Goal: Task Accomplishment & Management: Manage account settings

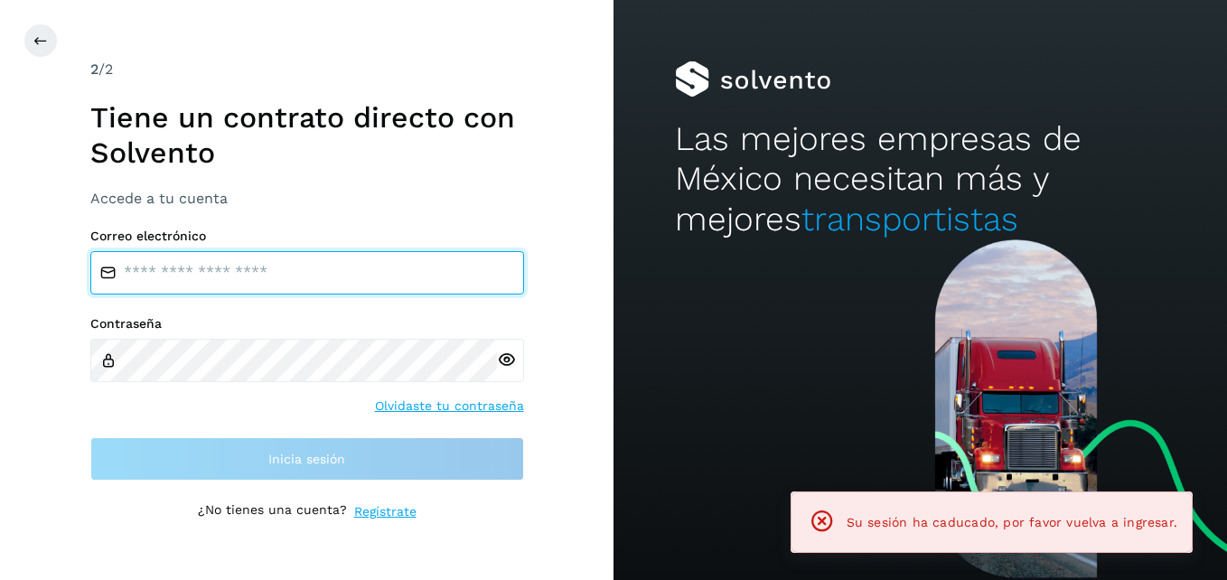
type input "**********"
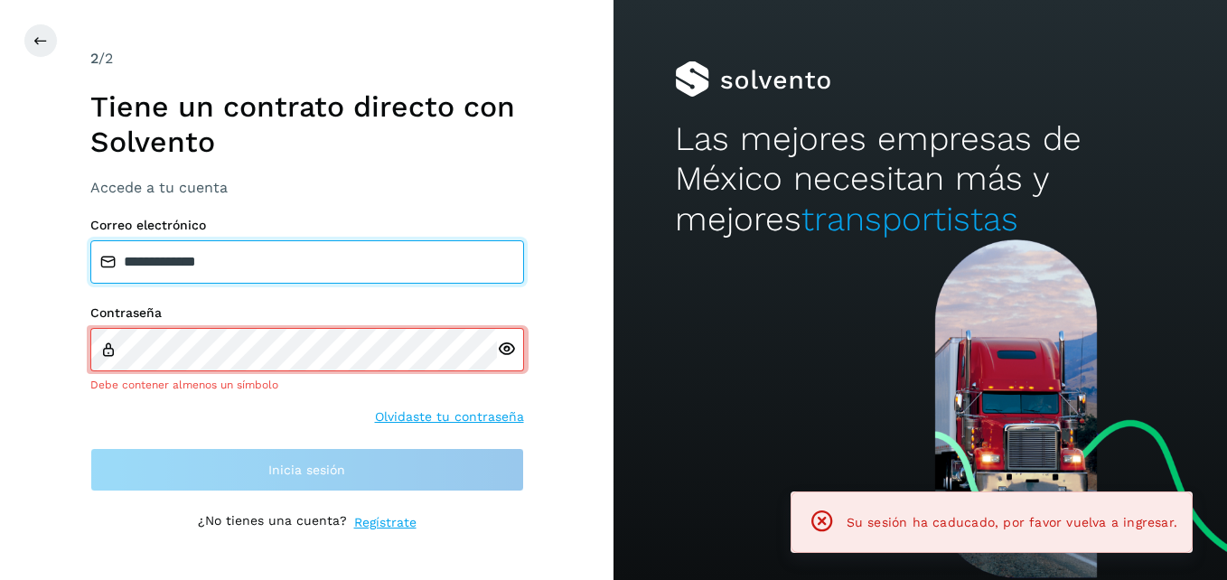
click at [423, 278] on input "**********" at bounding box center [307, 261] width 434 height 43
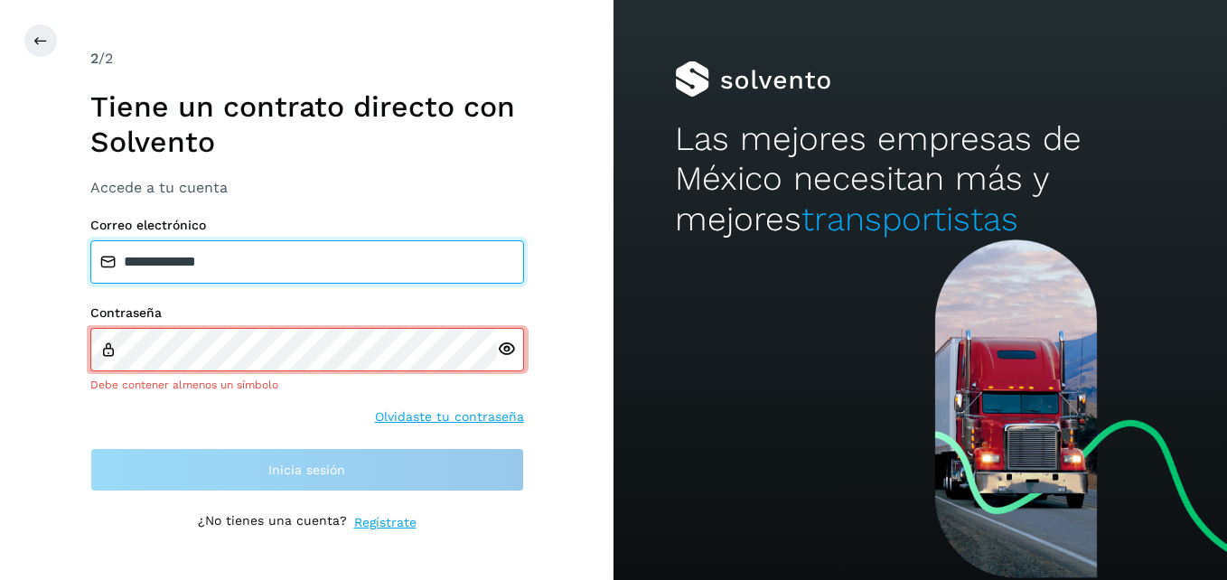
drag, startPoint x: 381, startPoint y: 263, endPoint x: 24, endPoint y: 289, distance: 358.0
click at [24, 289] on div "**********" at bounding box center [307, 290] width 614 height 580
type input "**********"
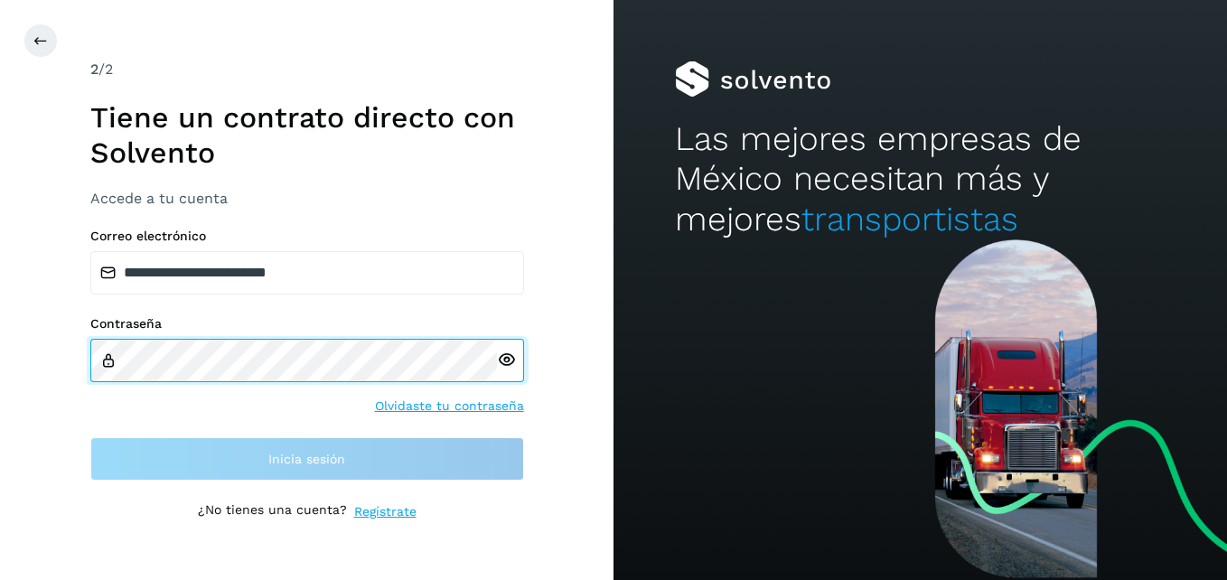
click at [20, 340] on div "**********" at bounding box center [307, 290] width 614 height 580
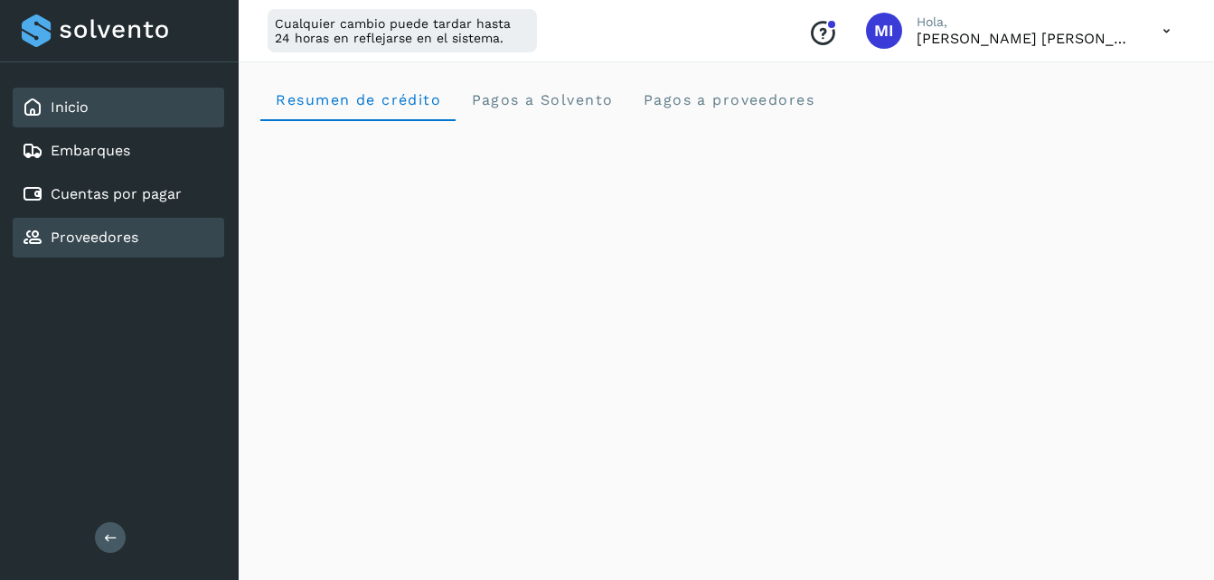
click at [118, 243] on link "Proveedores" at bounding box center [95, 237] width 88 height 17
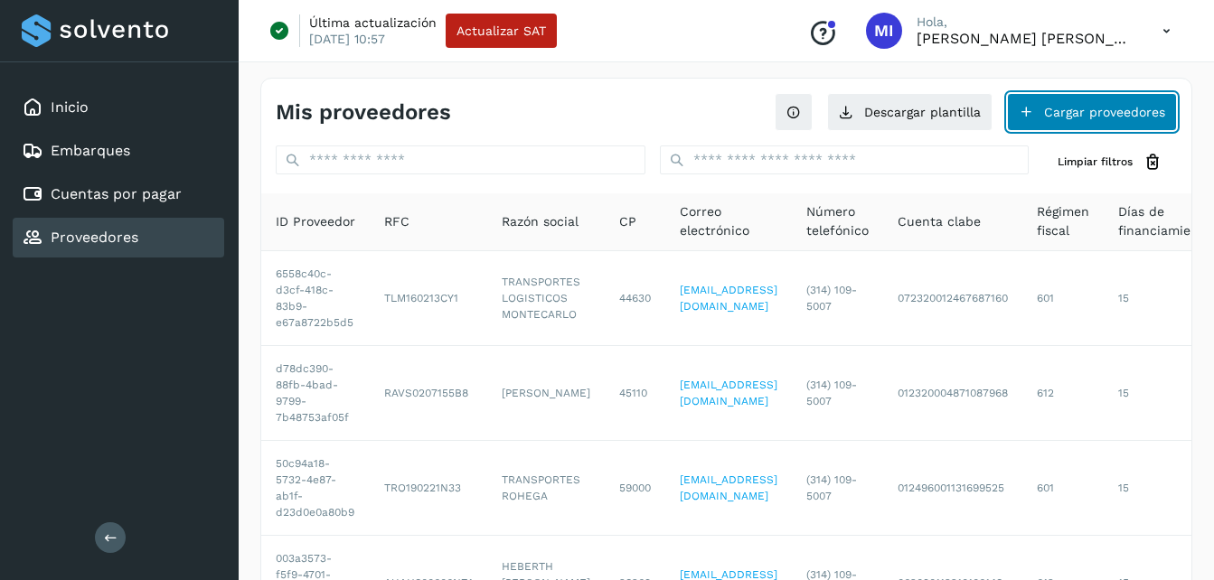
click at [1058, 116] on button "Cargar proveedores" at bounding box center [1092, 112] width 170 height 38
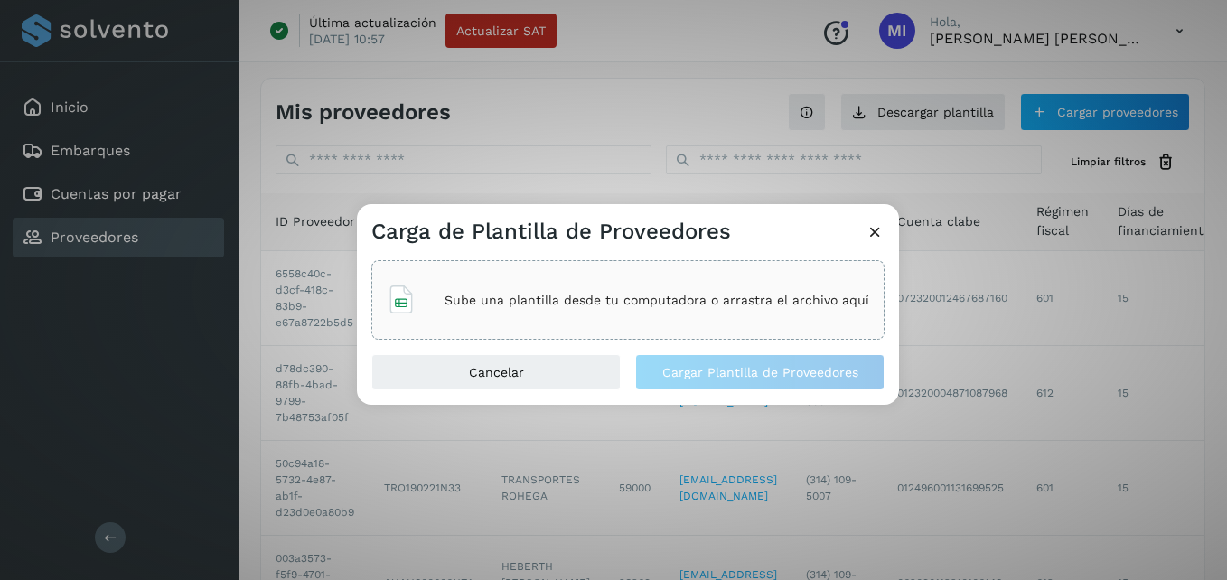
click at [466, 310] on div "Sube una plantilla desde tu computadora o arrastra el archivo aquí" at bounding box center [628, 300] width 483 height 49
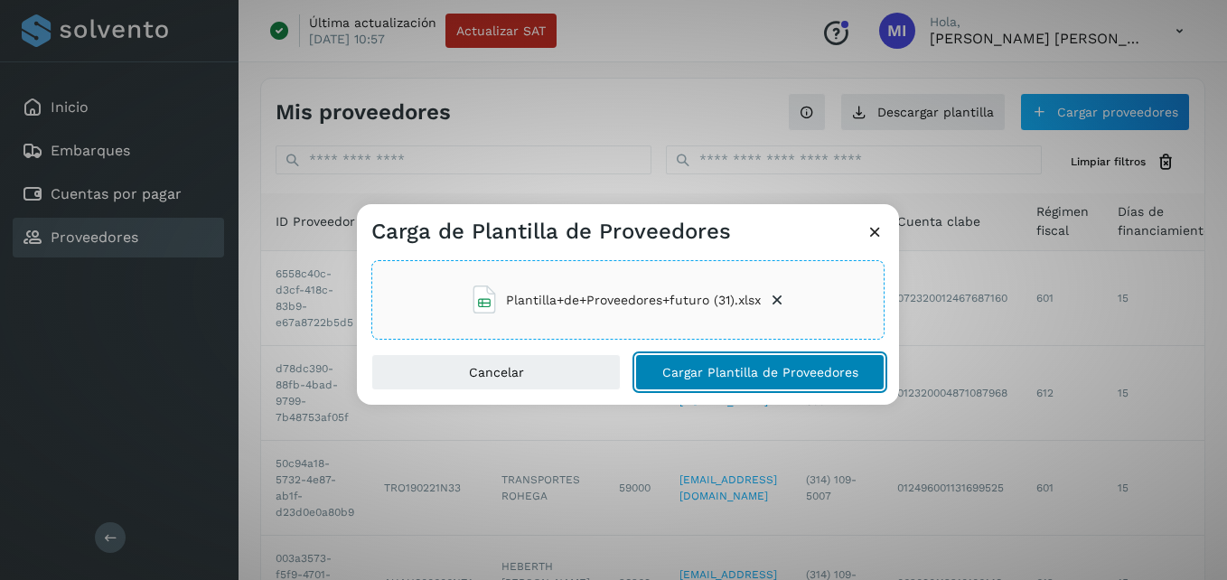
click at [757, 379] on span "Cargar Plantilla de Proveedores" at bounding box center [761, 372] width 196 height 13
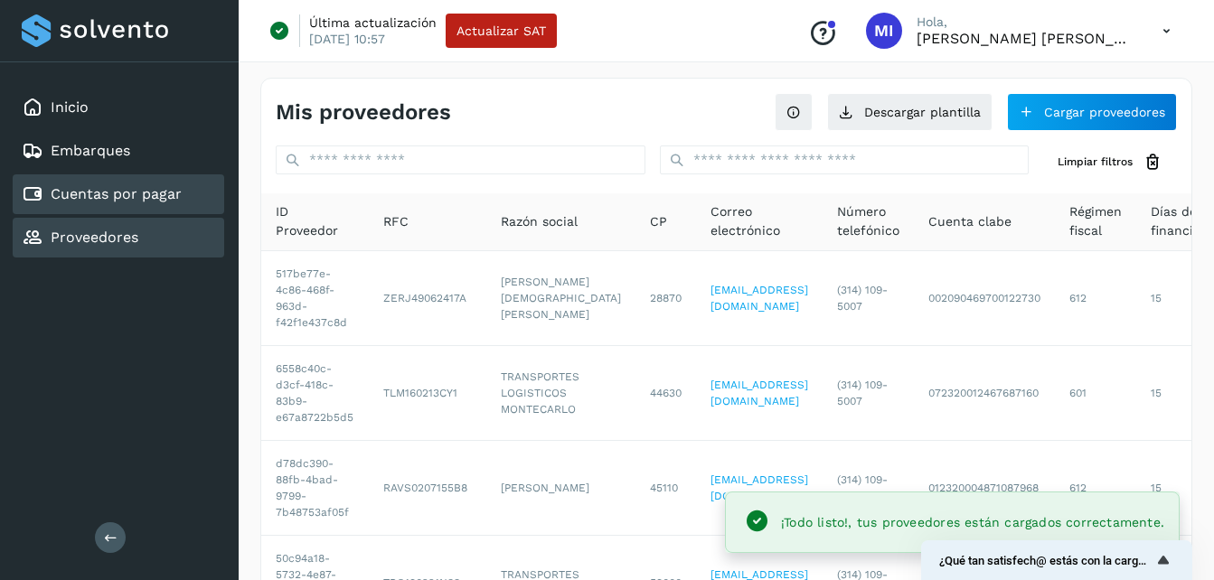
click at [149, 194] on link "Cuentas por pagar" at bounding box center [116, 193] width 131 height 17
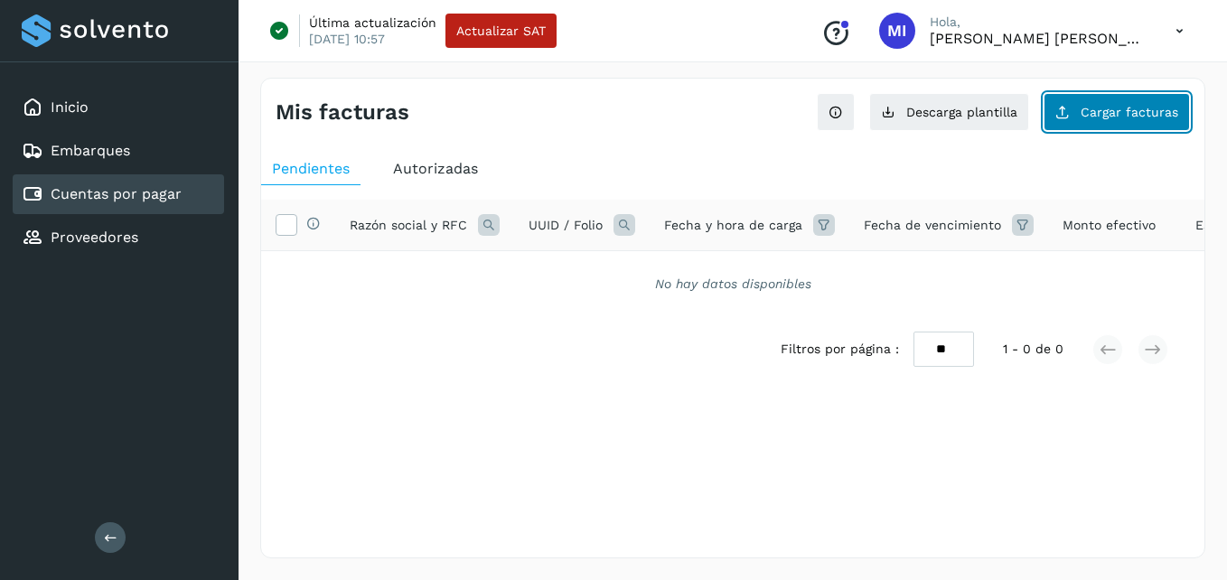
click at [1076, 108] on button "Cargar facturas" at bounding box center [1117, 112] width 146 height 38
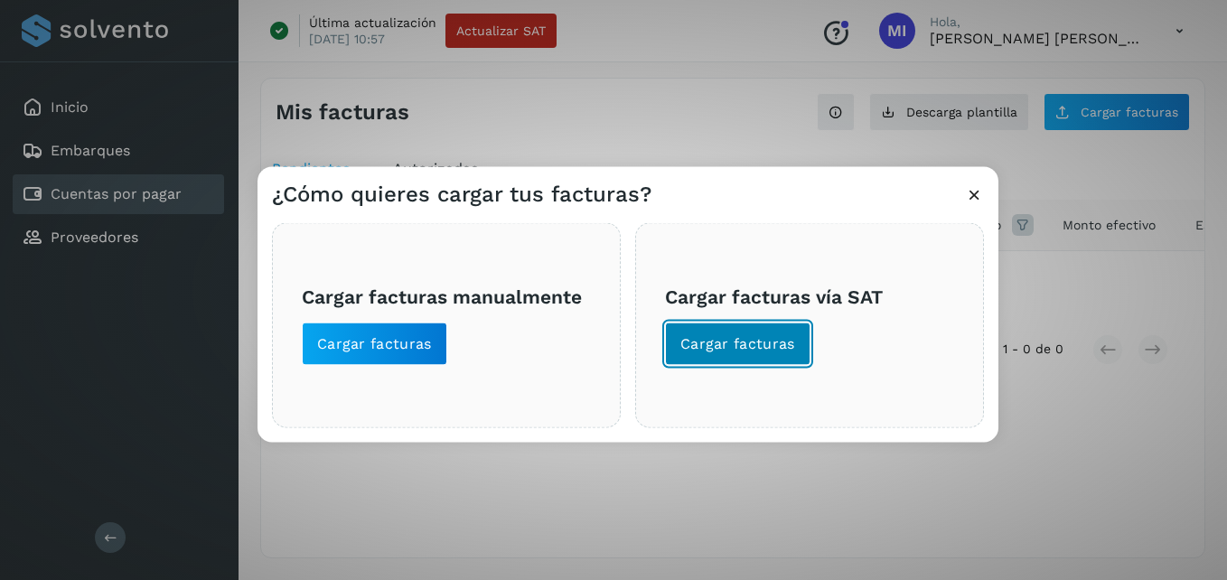
click at [743, 339] on span "Cargar facturas" at bounding box center [738, 344] width 115 height 20
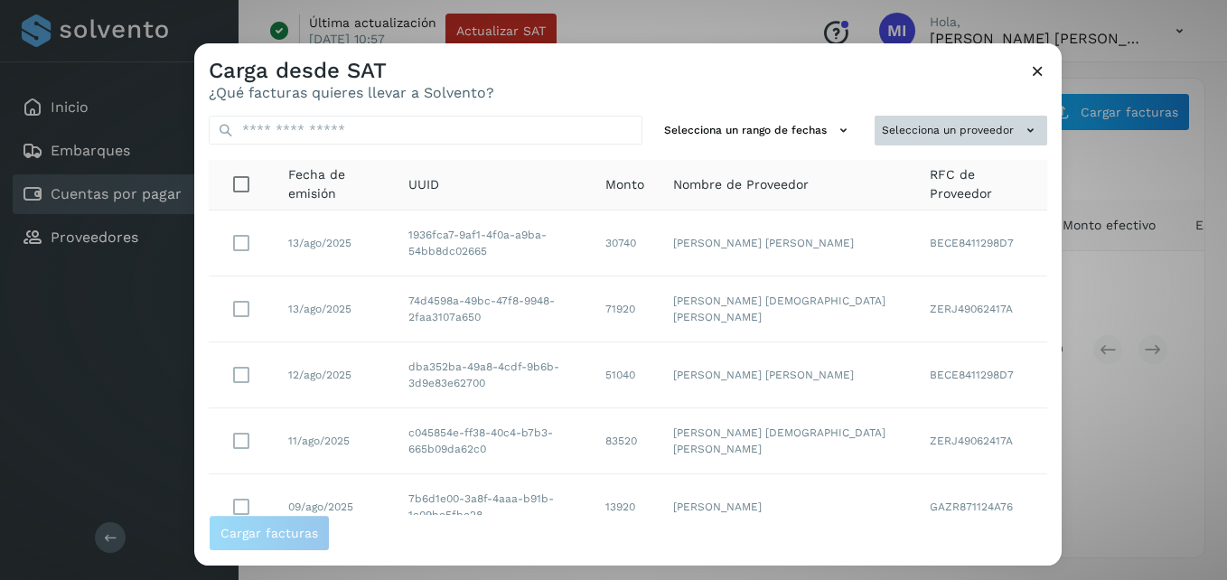
click at [1027, 136] on button "Selecciona un proveedor" at bounding box center [961, 131] width 173 height 30
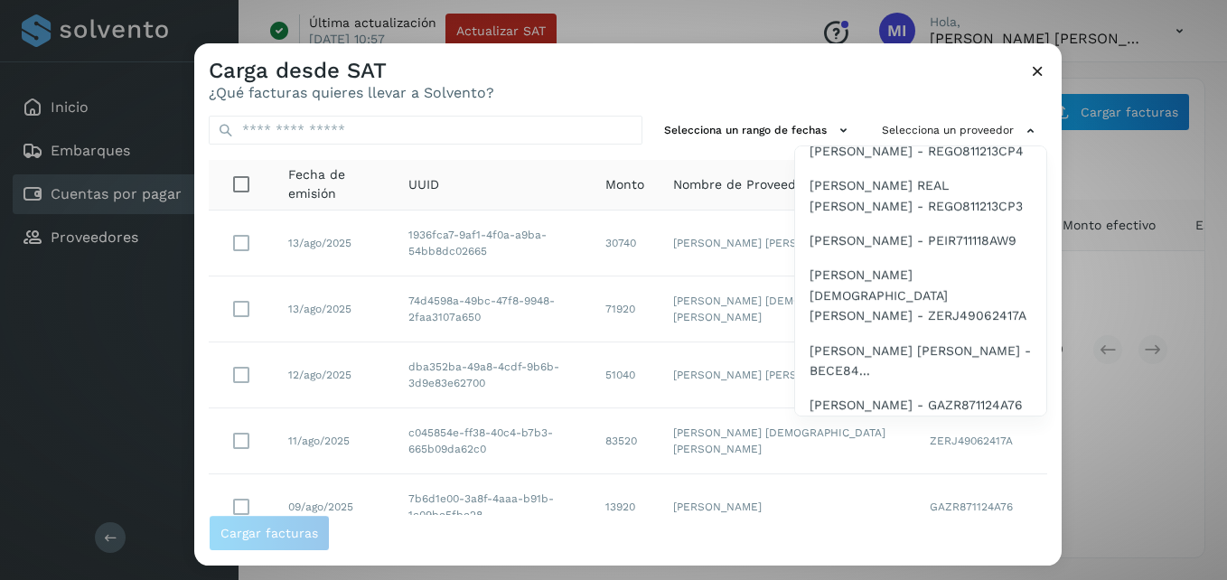
scroll to position [424, 0]
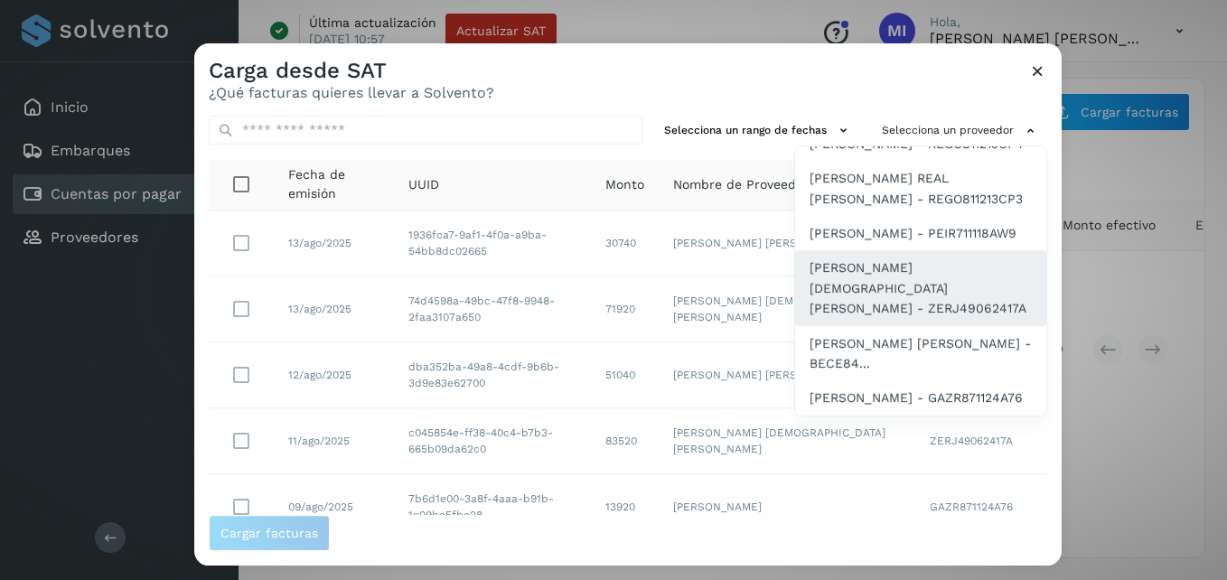
click at [874, 306] on span "[PERSON_NAME] [DEMOGRAPHIC_DATA][PERSON_NAME] - ZERJ49062417A" at bounding box center [921, 289] width 222 height 61
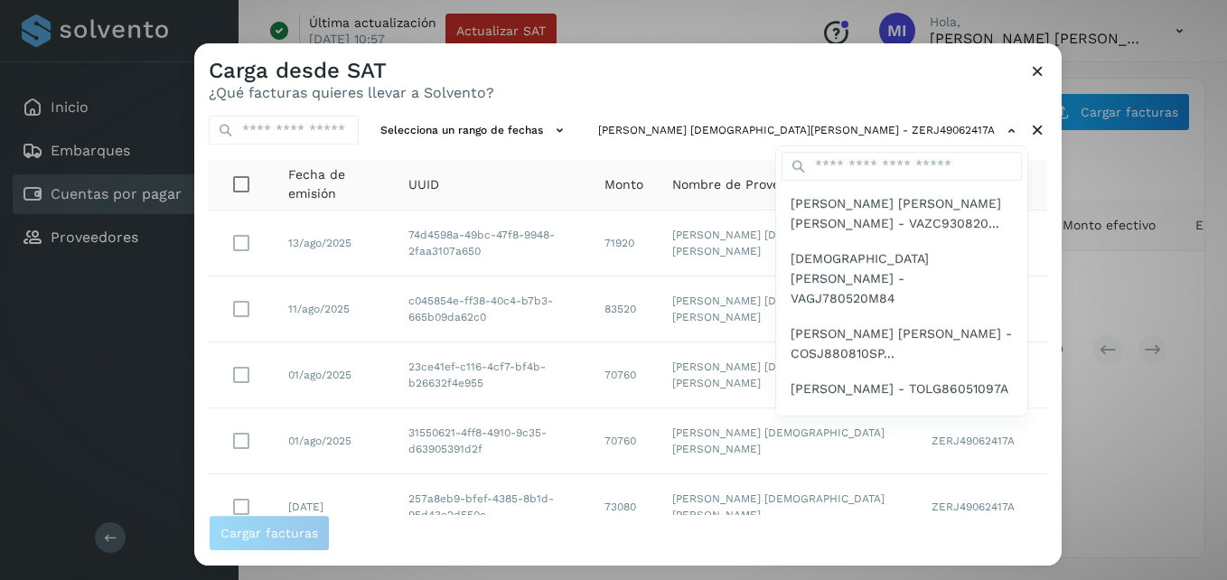
click at [610, 317] on div at bounding box center [807, 333] width 1227 height 580
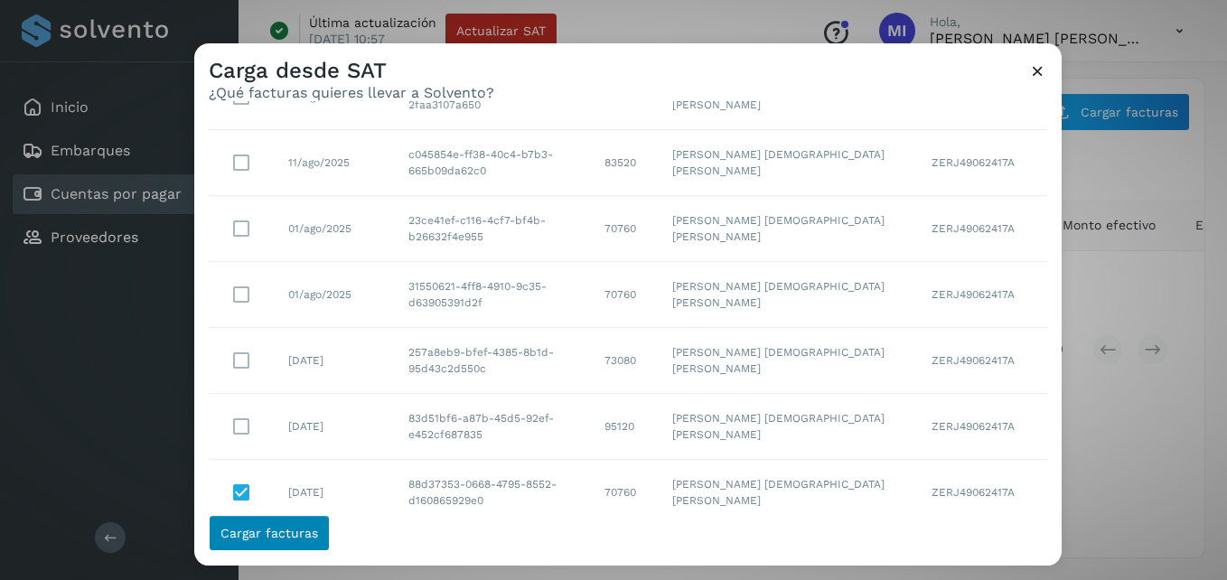
scroll to position [108, 0]
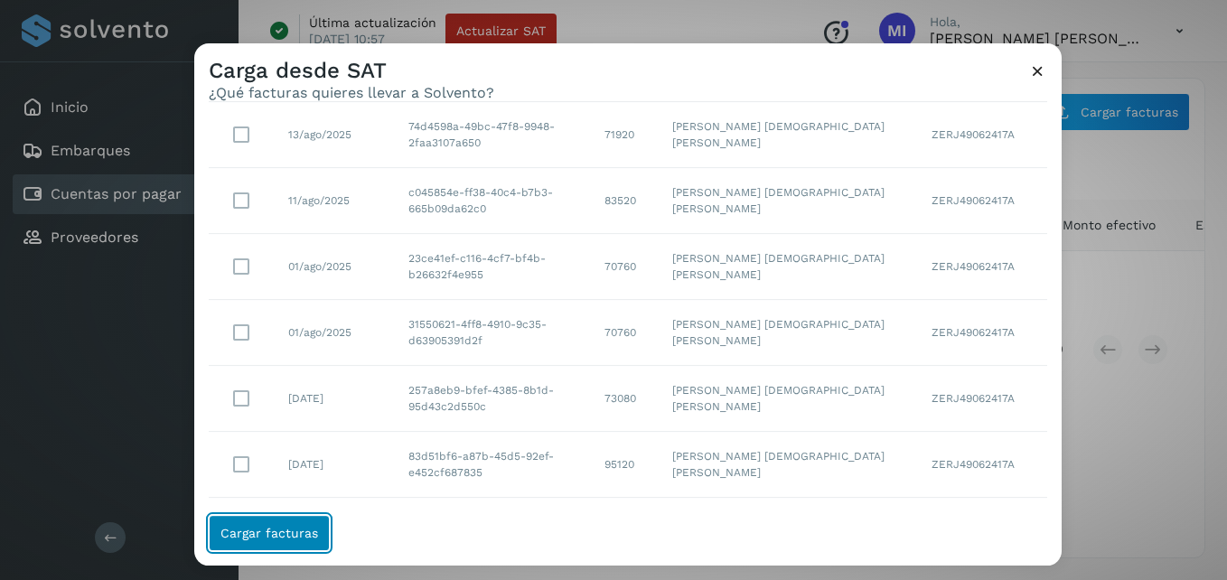
click at [258, 523] on button "Cargar facturas" at bounding box center [269, 533] width 121 height 36
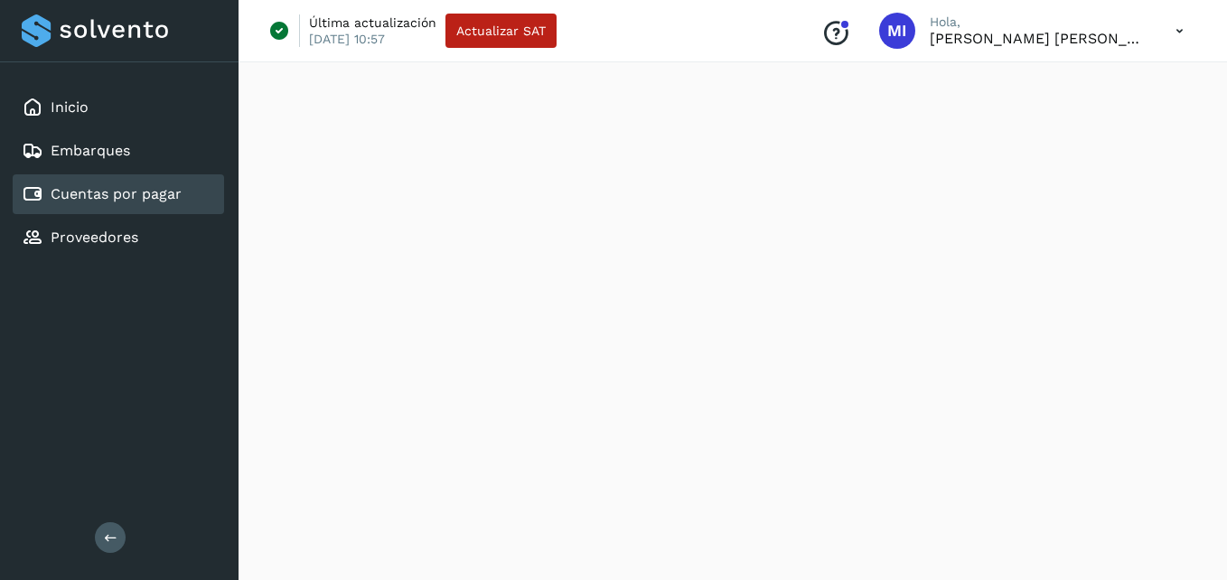
click at [582, 344] on div at bounding box center [733, 318] width 989 height 524
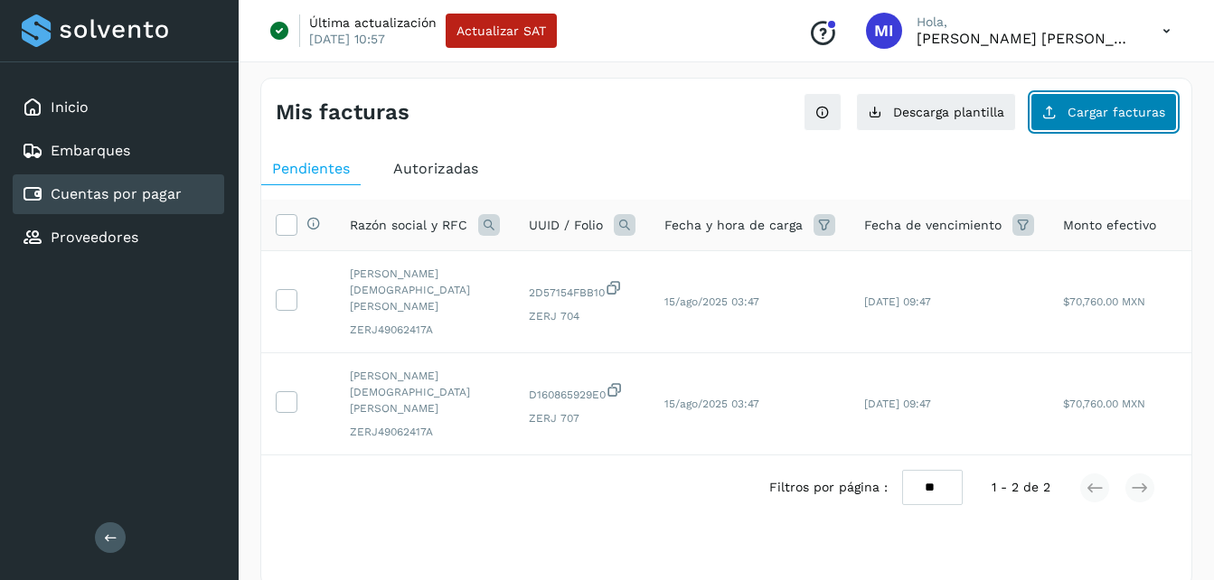
click at [1105, 110] on span "Cargar facturas" at bounding box center [1116, 112] width 98 height 13
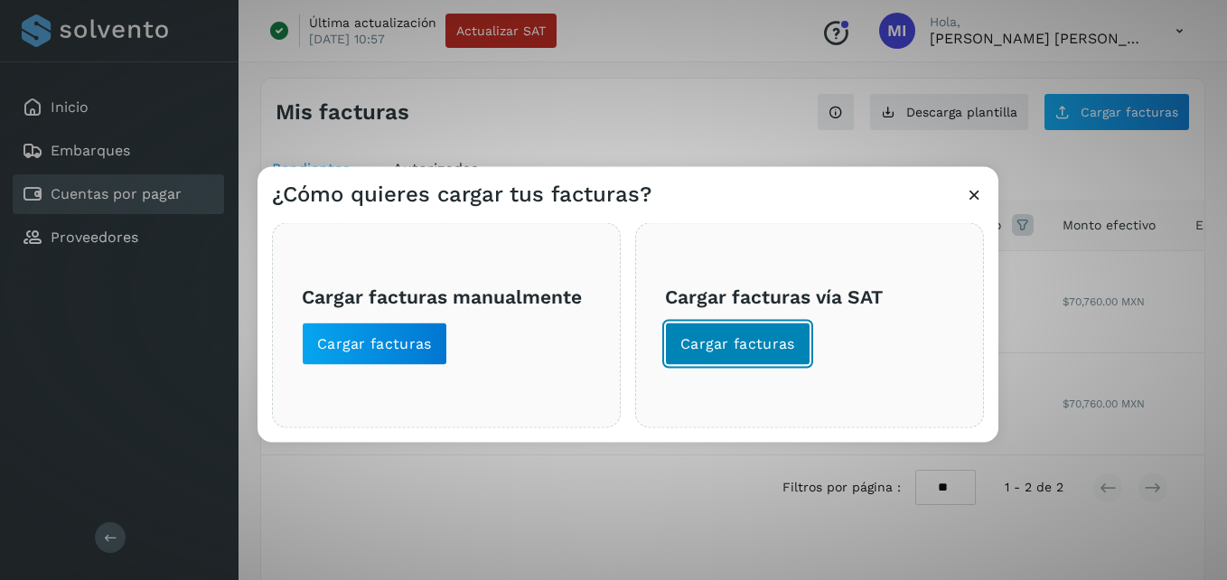
click at [759, 356] on button "Cargar facturas" at bounding box center [738, 344] width 146 height 43
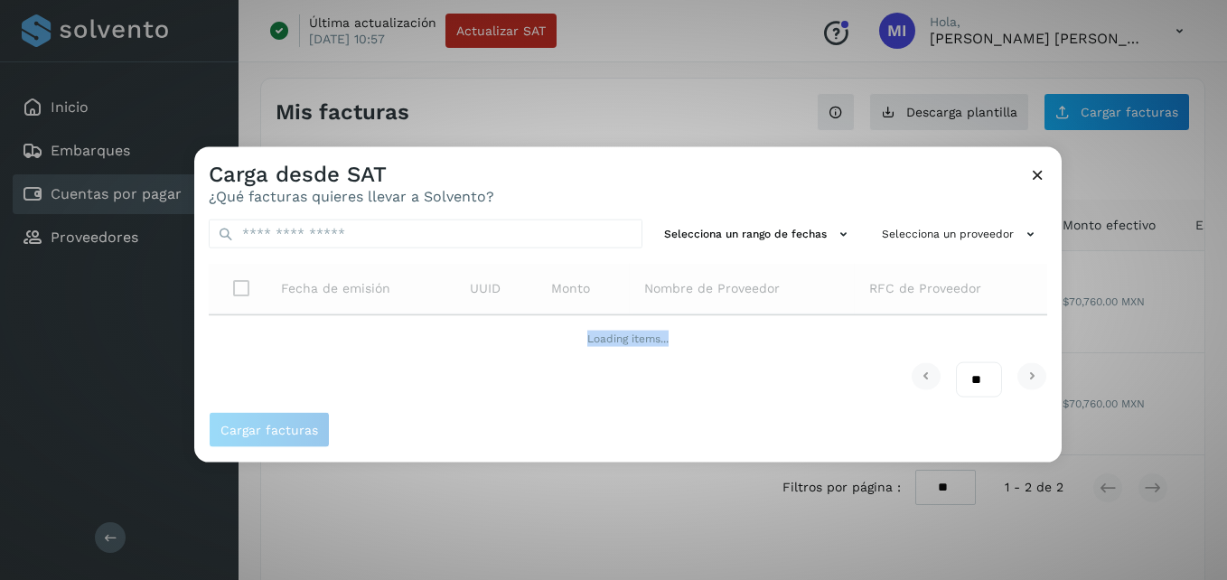
drag, startPoint x: 759, startPoint y: 356, endPoint x: 917, endPoint y: 258, distance: 186.3
click at [917, 258] on div "Selecciona un rango de fechas Selecciona un proveedor Fecha de emisión UUID Mon…" at bounding box center [628, 308] width 868 height 207
click at [969, 239] on button "Selecciona un proveedor" at bounding box center [961, 235] width 173 height 30
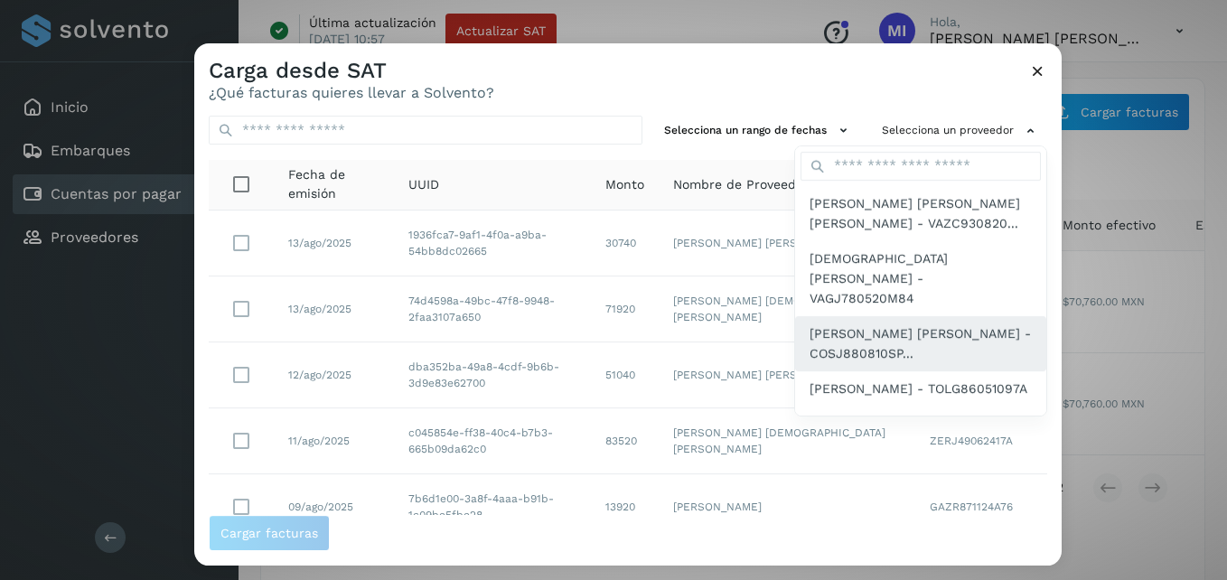
click at [942, 324] on span "[PERSON_NAME] [PERSON_NAME] - COSJ880810SP..." at bounding box center [921, 344] width 222 height 41
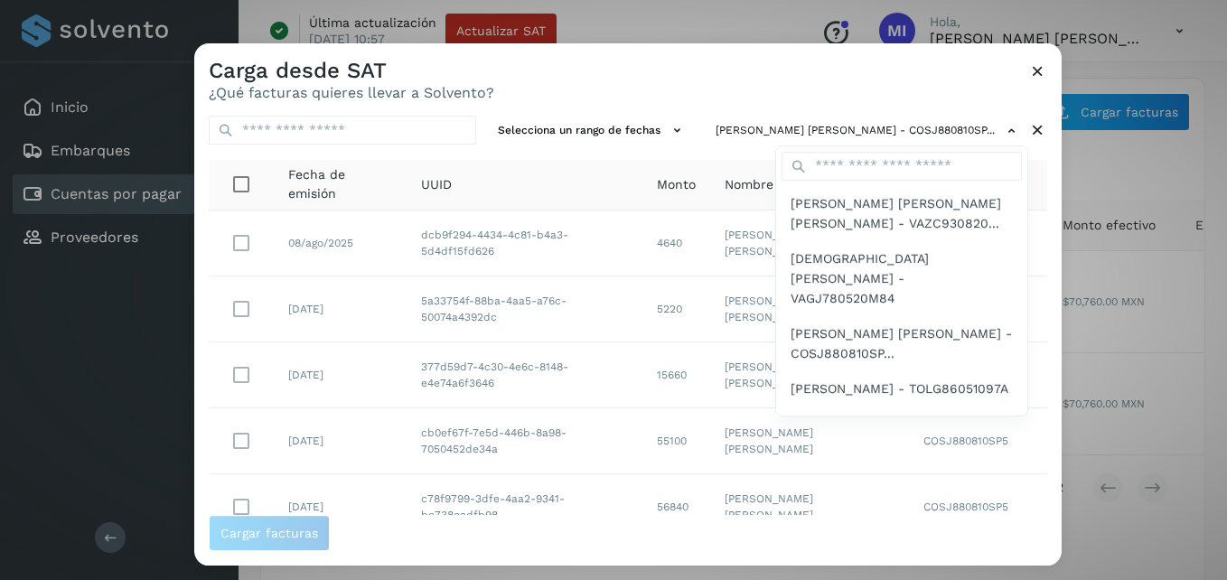
click at [516, 267] on div at bounding box center [807, 333] width 1227 height 580
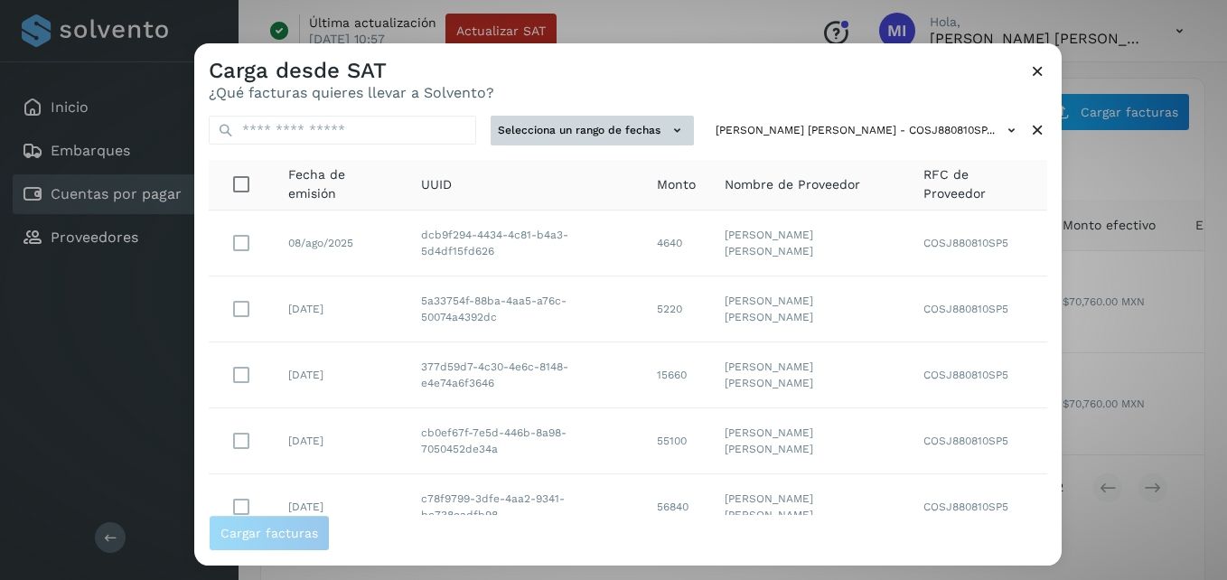
click at [671, 124] on icon at bounding box center [677, 130] width 19 height 19
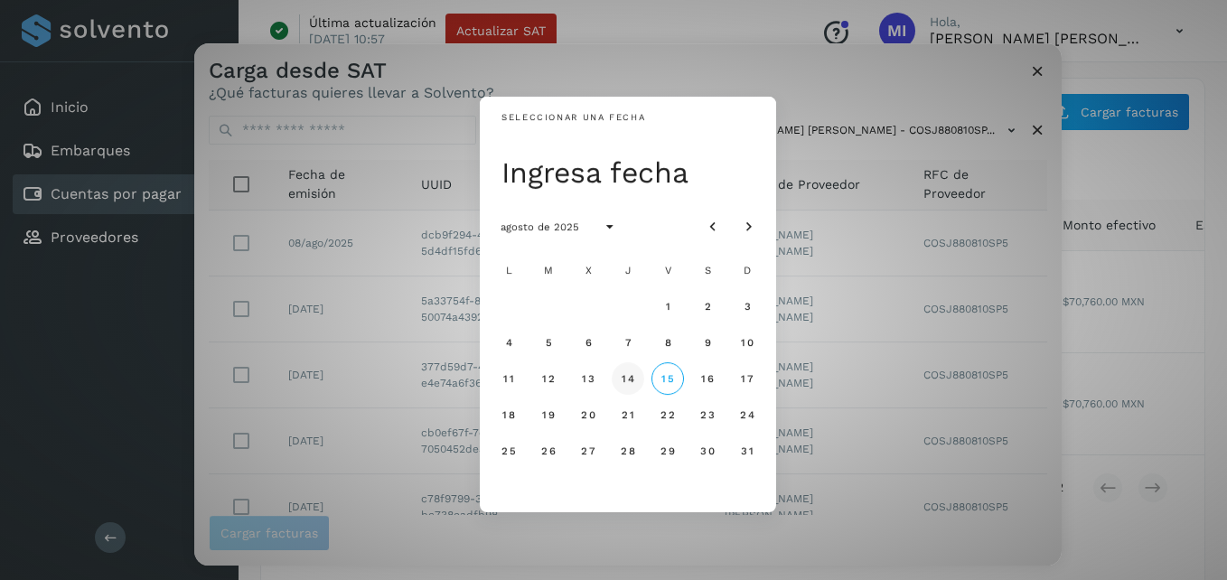
click at [633, 378] on span "14" at bounding box center [628, 378] width 14 height 13
click at [668, 389] on button "15" at bounding box center [668, 378] width 33 height 33
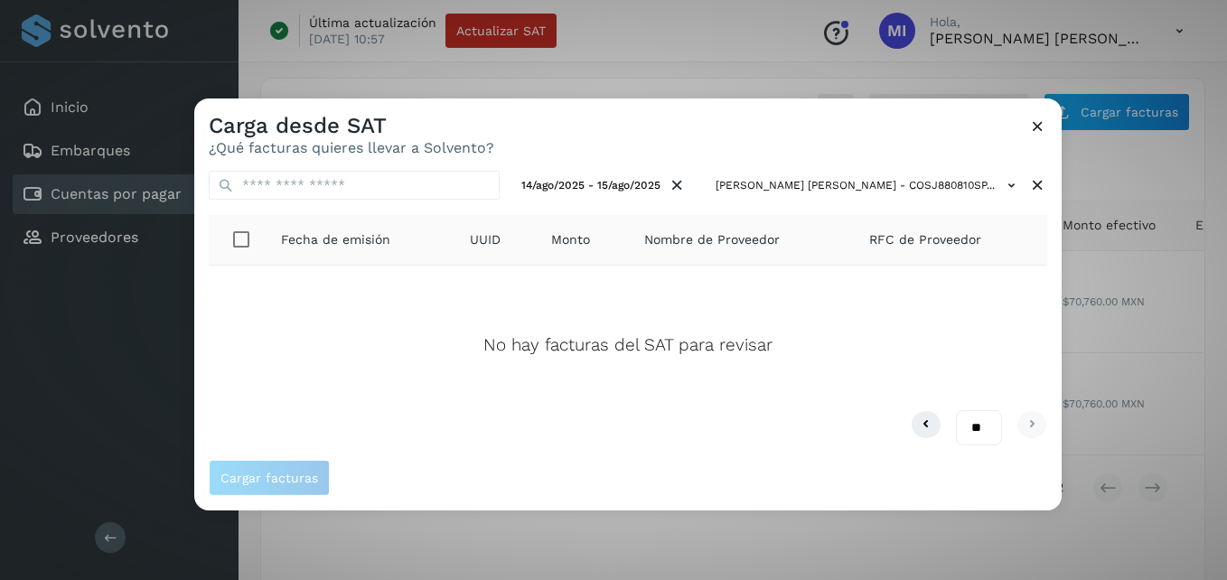
click at [1035, 134] on icon at bounding box center [1038, 126] width 19 height 19
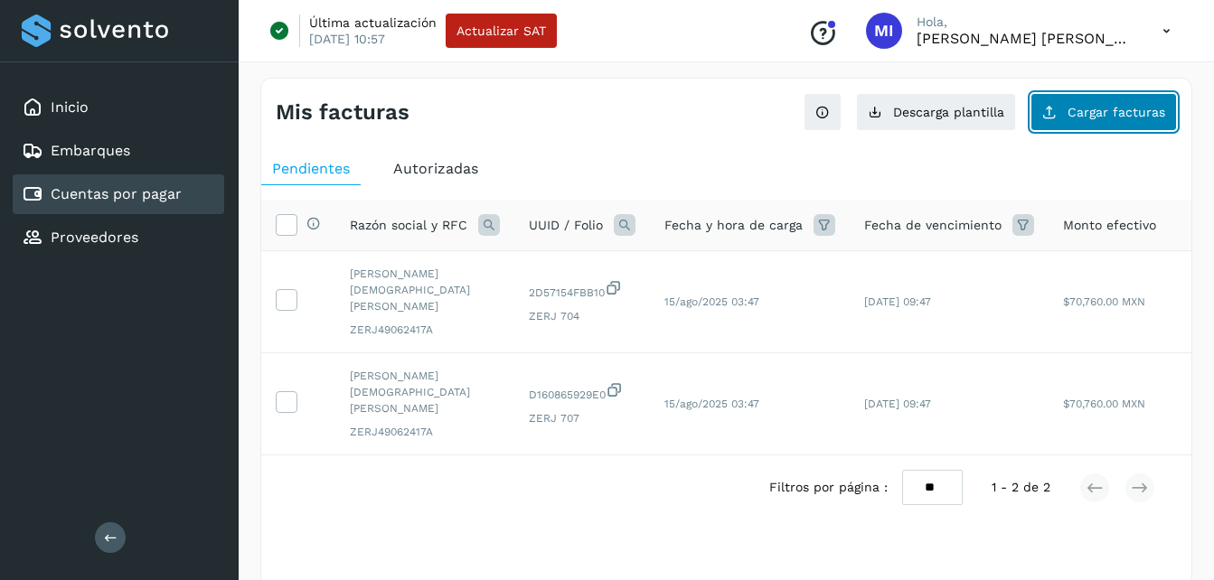
click at [1080, 114] on span "Cargar facturas" at bounding box center [1116, 112] width 98 height 13
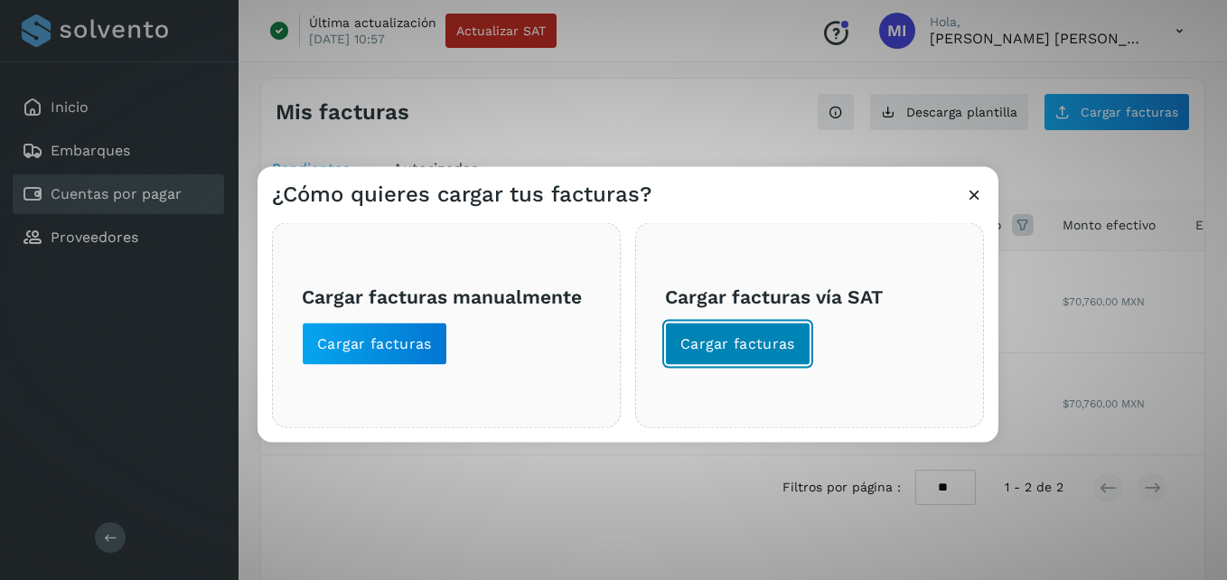
click at [794, 344] on button "Cargar facturas" at bounding box center [738, 344] width 146 height 43
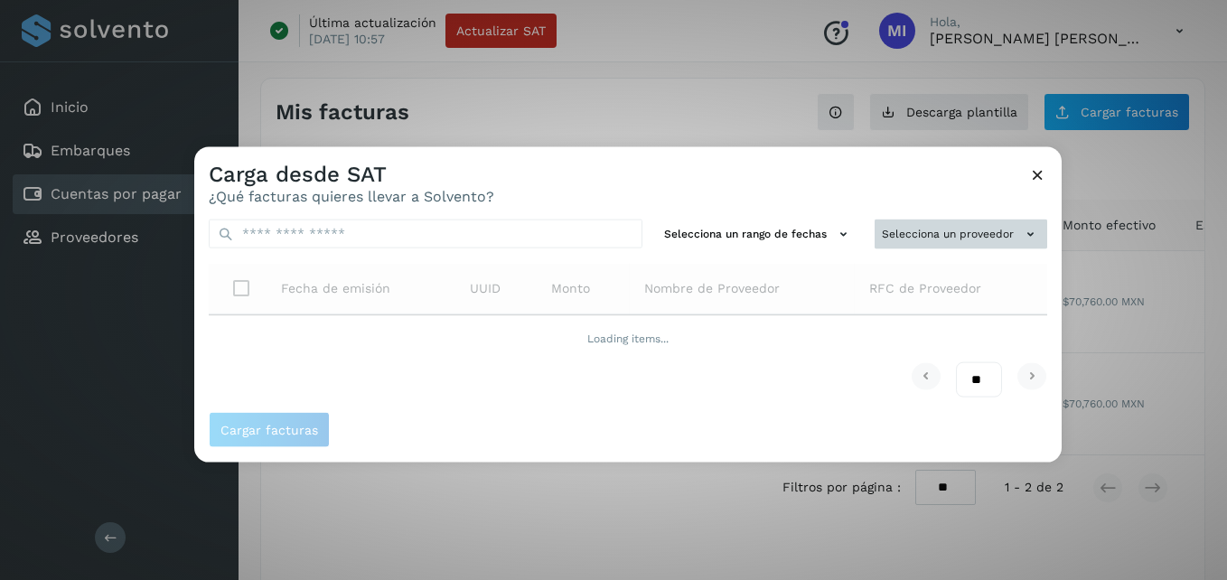
click at [1014, 236] on button "Selecciona un proveedor" at bounding box center [961, 235] width 173 height 30
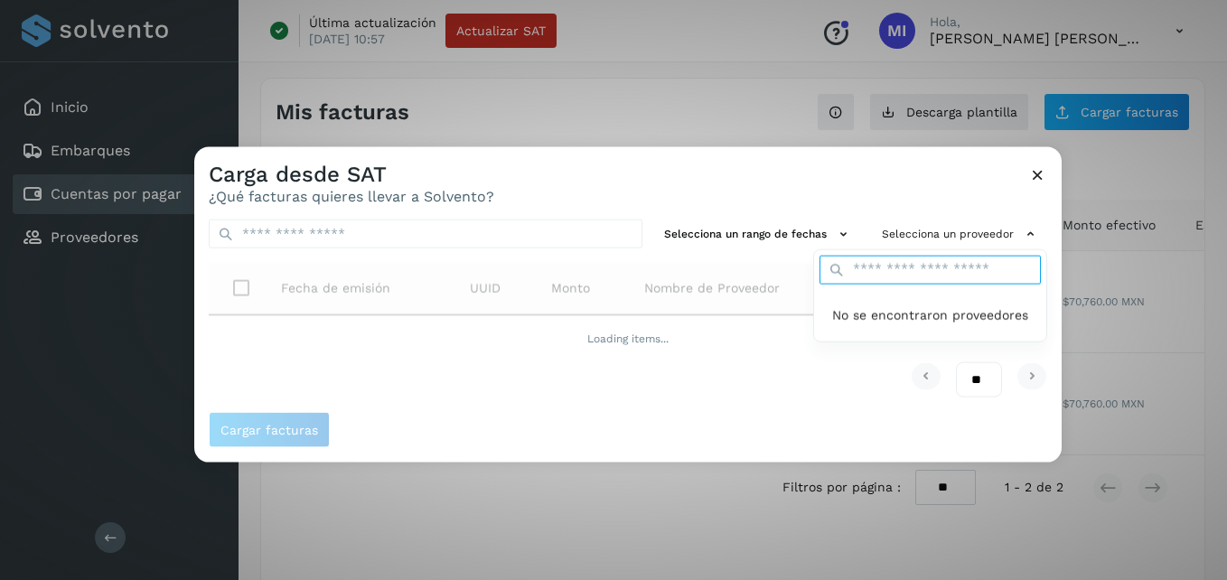
click at [963, 264] on input "text" at bounding box center [930, 269] width 221 height 29
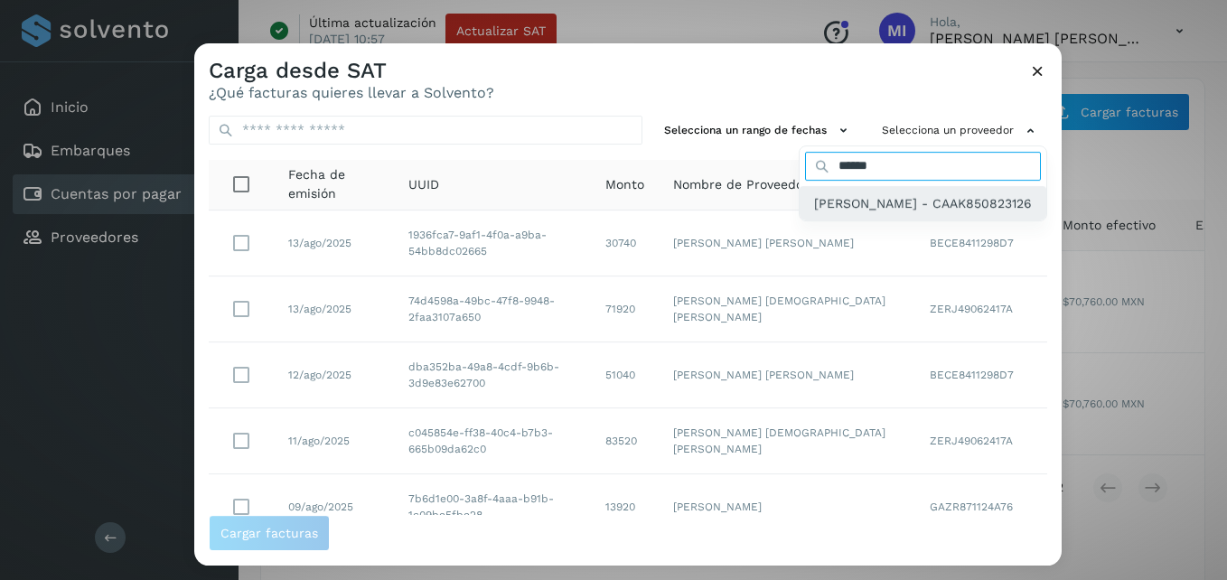
type input "******"
click at [932, 213] on span "[PERSON_NAME] - CAAK850823126" at bounding box center [923, 203] width 218 height 20
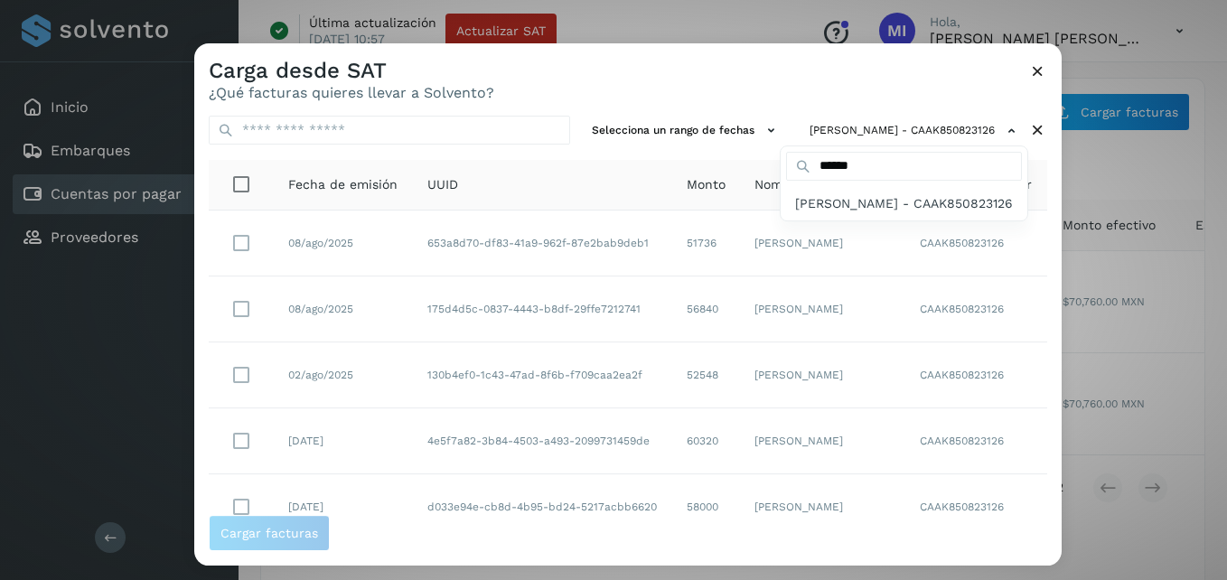
click at [591, 249] on div at bounding box center [807, 333] width 1227 height 580
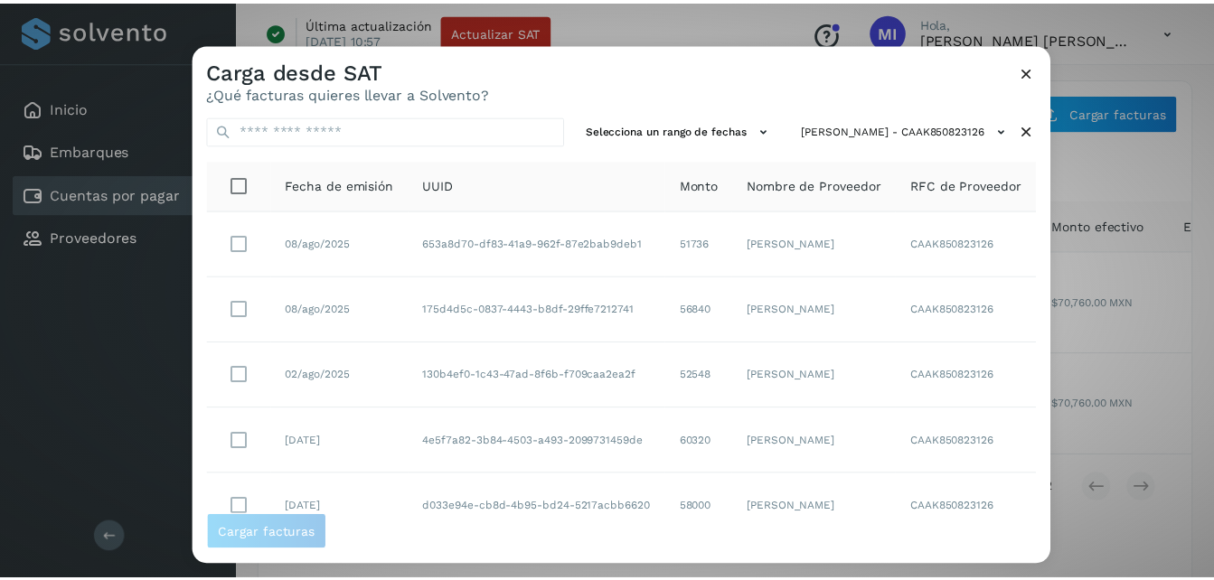
scroll to position [362, 0]
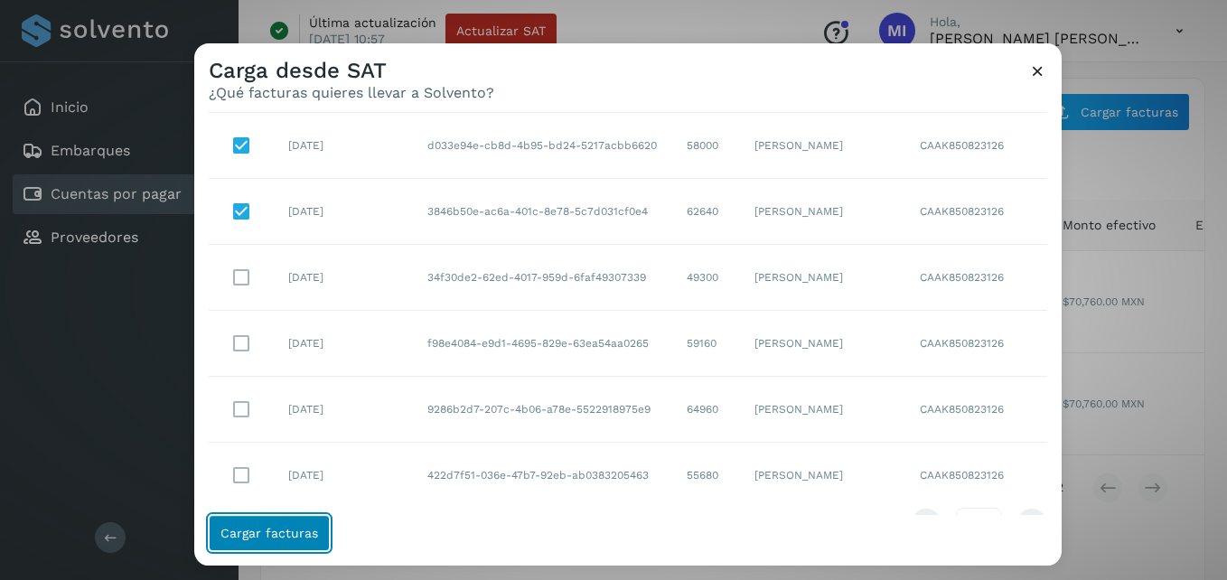
click at [306, 527] on span "Cargar facturas" at bounding box center [270, 533] width 98 height 13
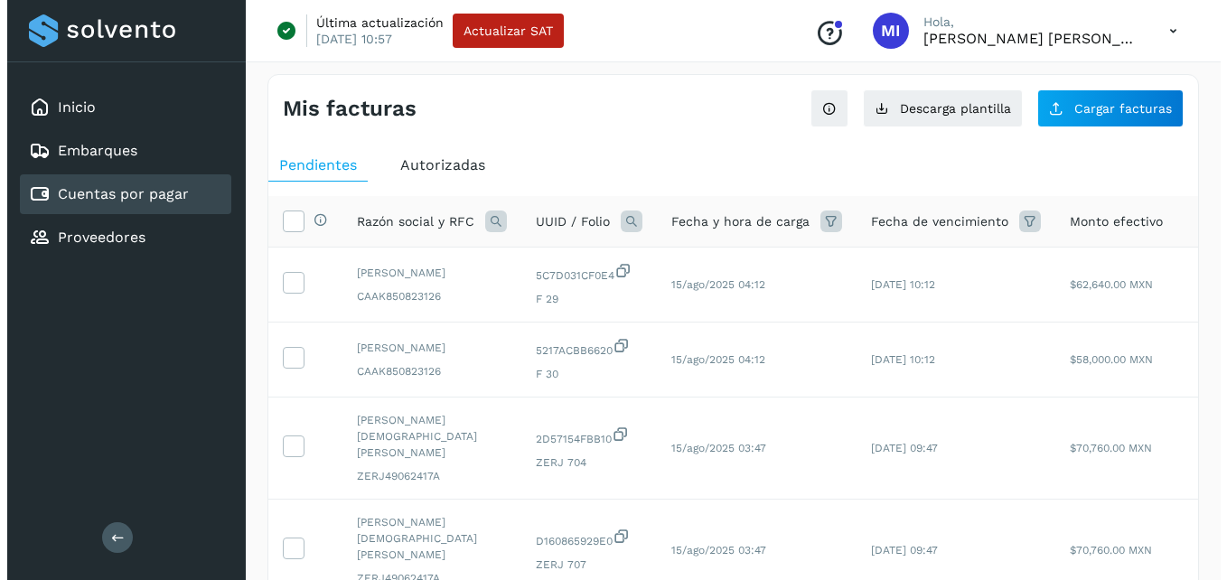
scroll to position [0, 0]
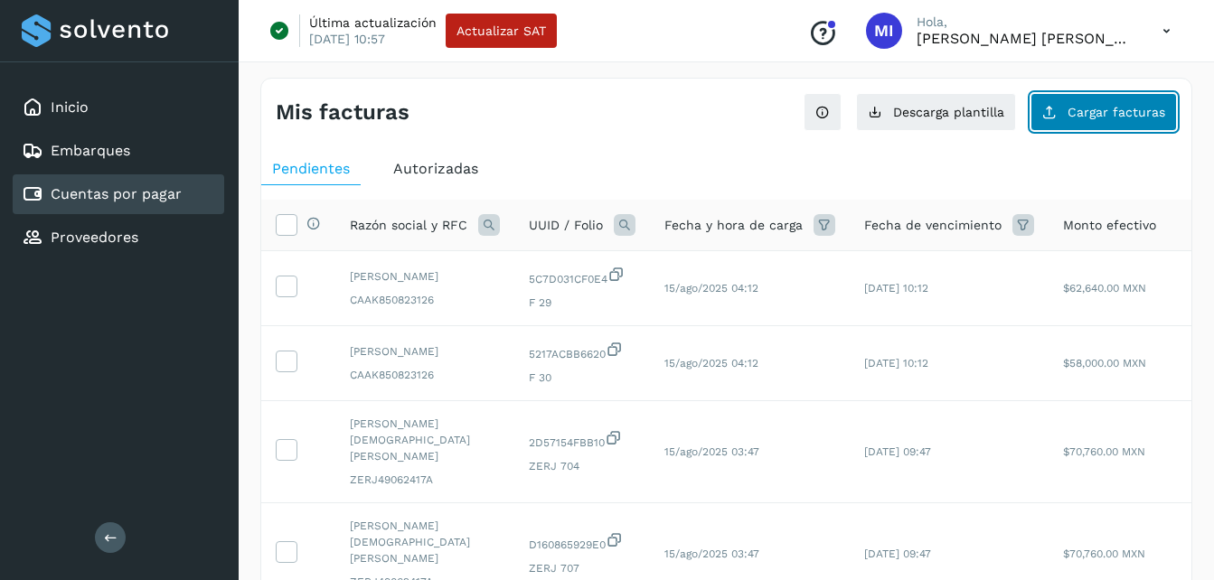
click at [1125, 121] on button "Cargar facturas" at bounding box center [1103, 112] width 146 height 38
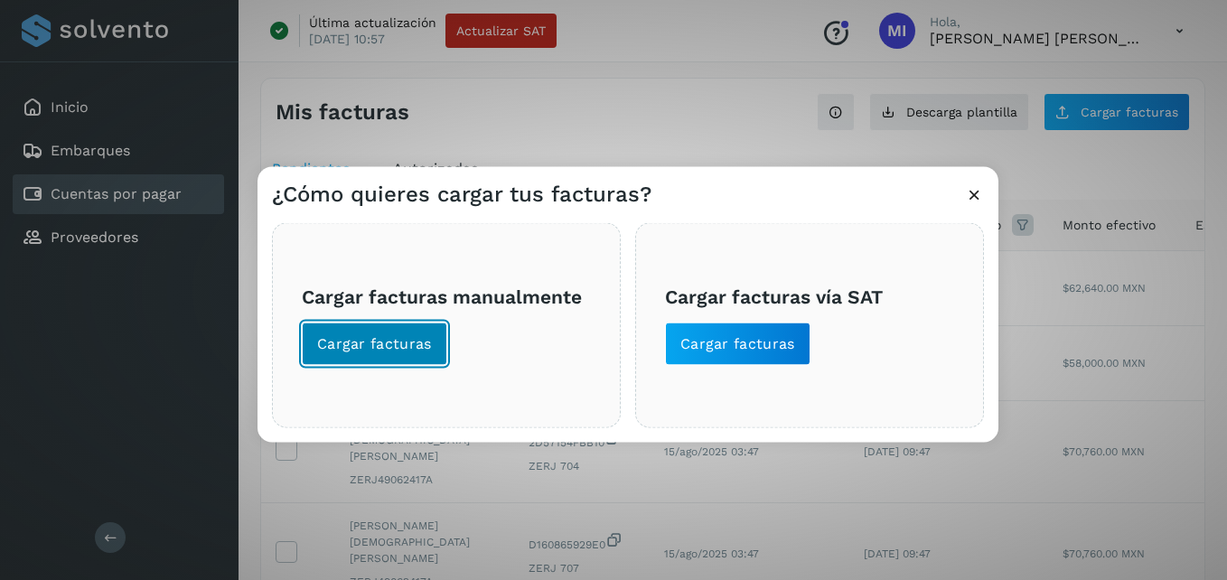
click at [431, 326] on button "Cargar facturas" at bounding box center [375, 344] width 146 height 43
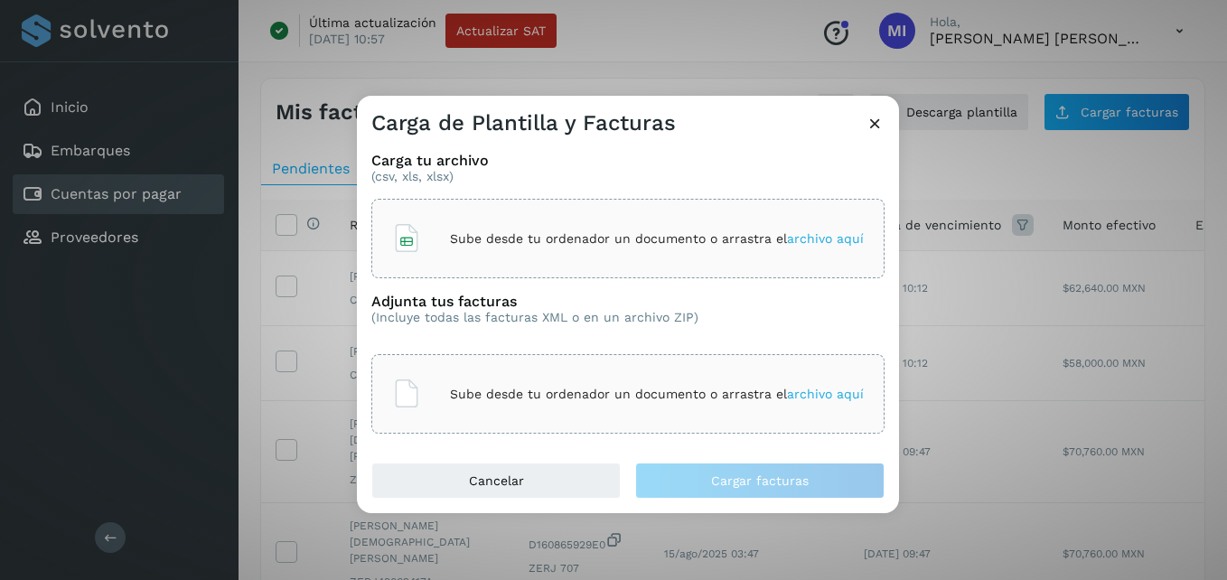
click at [601, 233] on p "Sube desde tu ordenador un documento o arrastra el archivo aquí" at bounding box center [657, 238] width 414 height 15
click at [580, 399] on p "Sube desde tu ordenador un documento o arrastra el archivo aquí" at bounding box center [657, 394] width 414 height 15
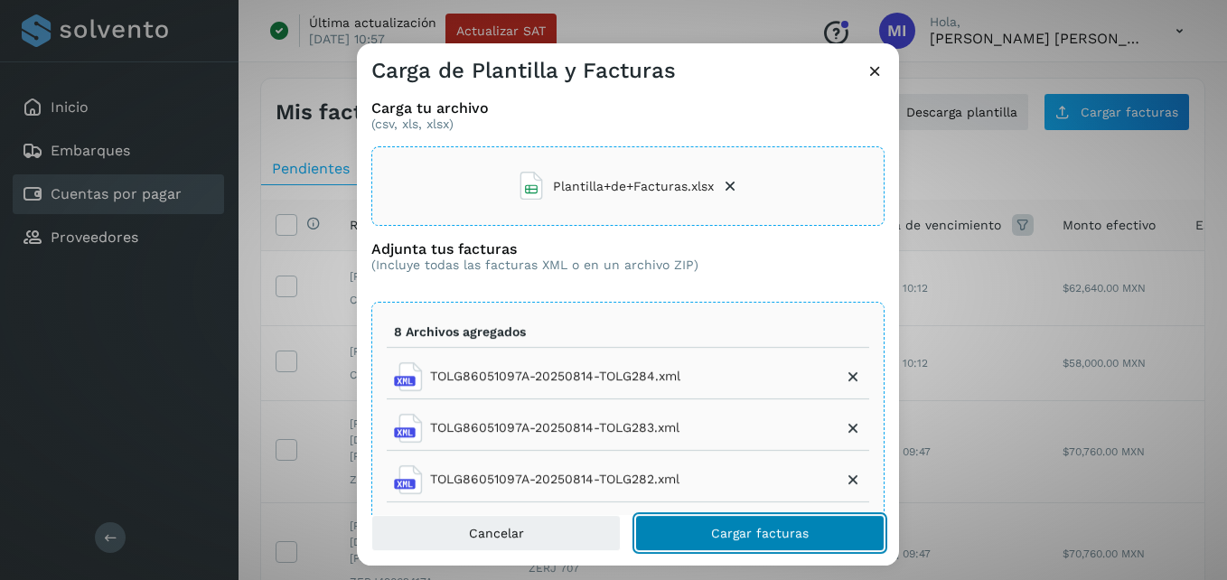
click at [816, 539] on button "Cargar facturas" at bounding box center [759, 533] width 249 height 36
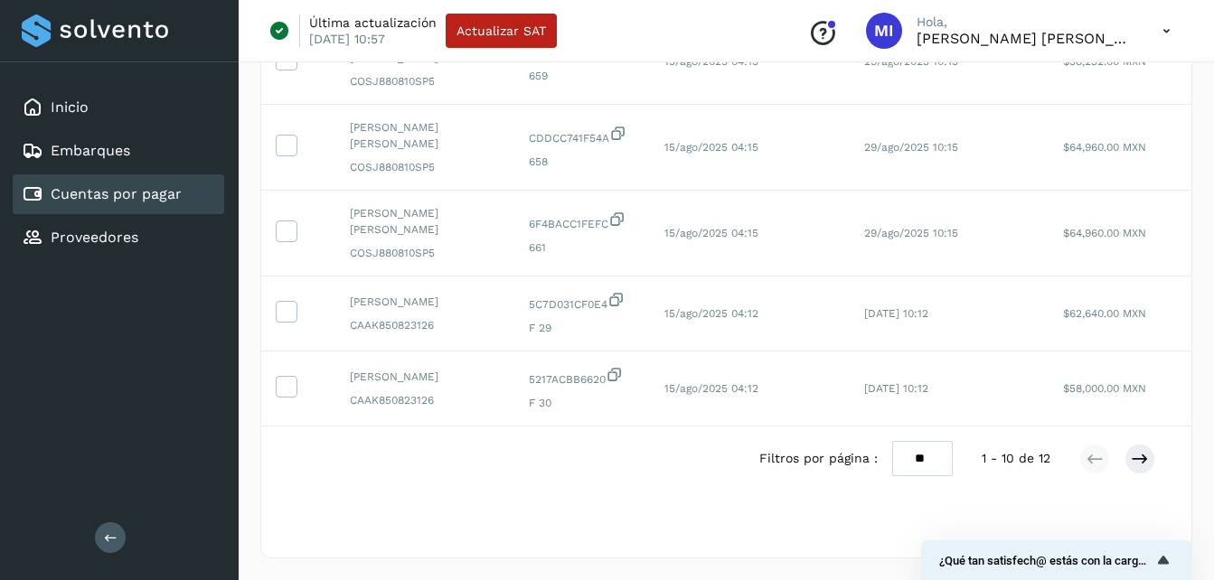
scroll to position [675, 0]
click at [1135, 465] on icon at bounding box center [1140, 459] width 18 height 18
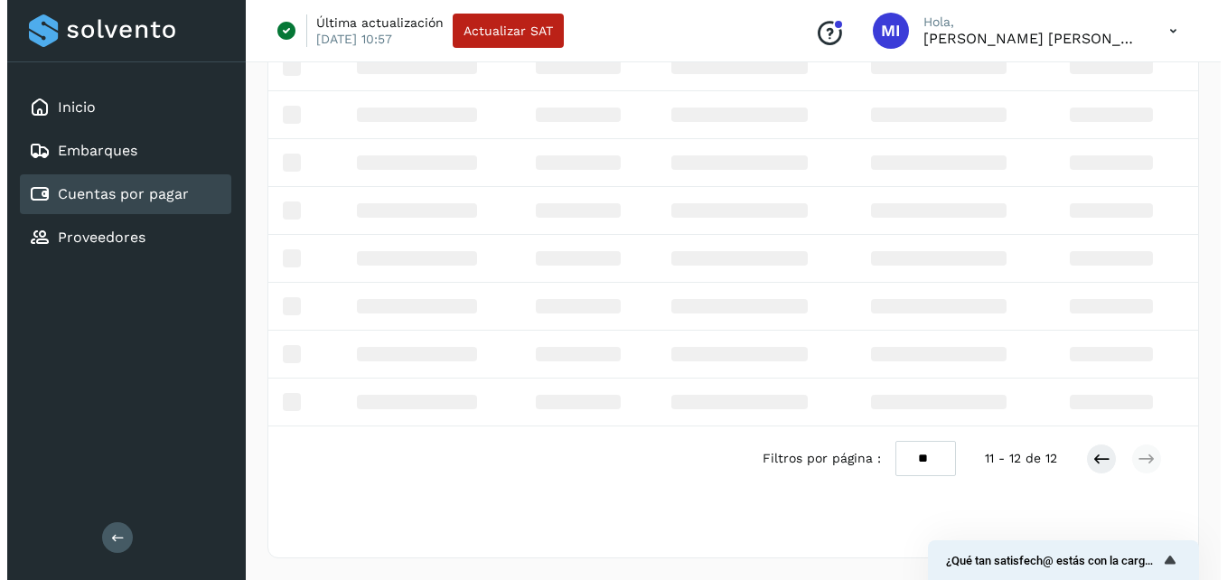
scroll to position [10, 0]
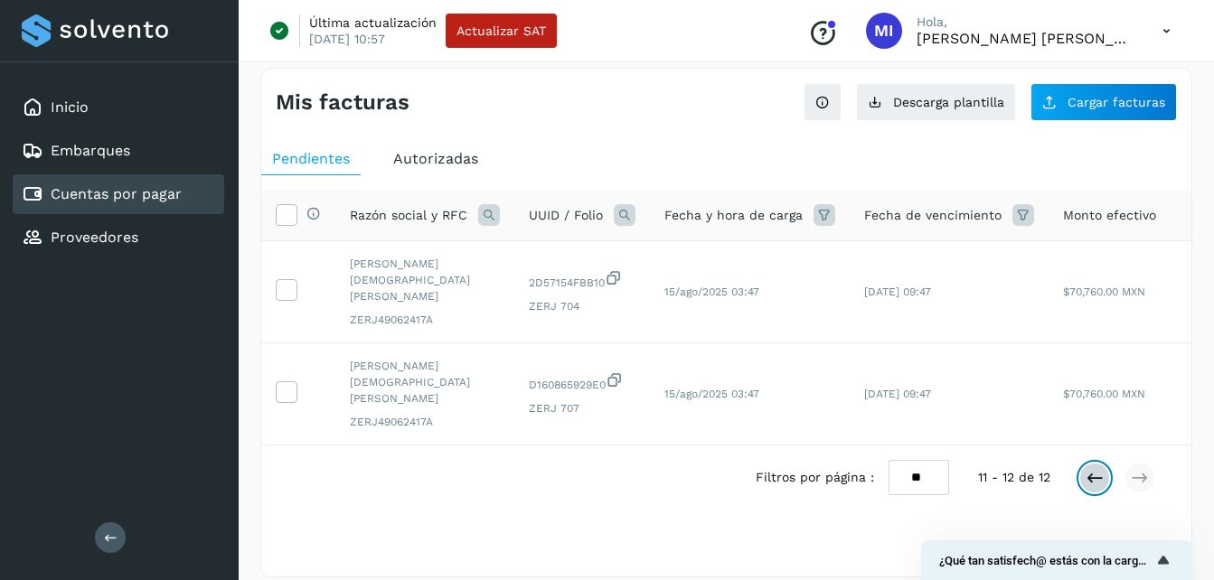
click at [1098, 469] on icon at bounding box center [1095, 478] width 18 height 18
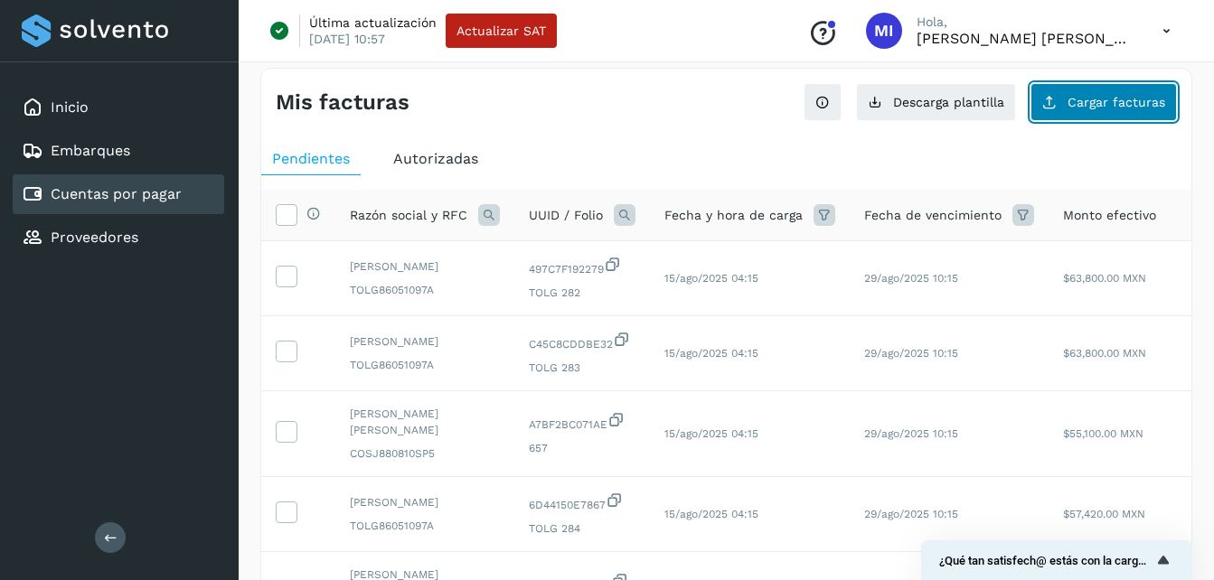
click at [1125, 110] on button "Cargar facturas" at bounding box center [1103, 102] width 146 height 38
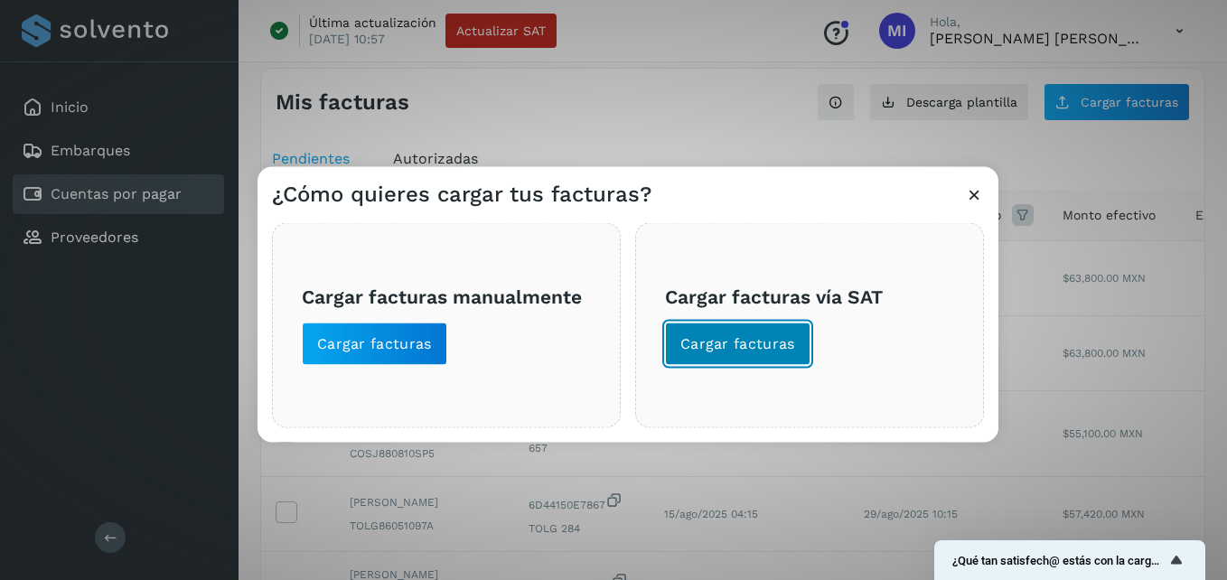
click at [775, 324] on button "Cargar facturas" at bounding box center [738, 344] width 146 height 43
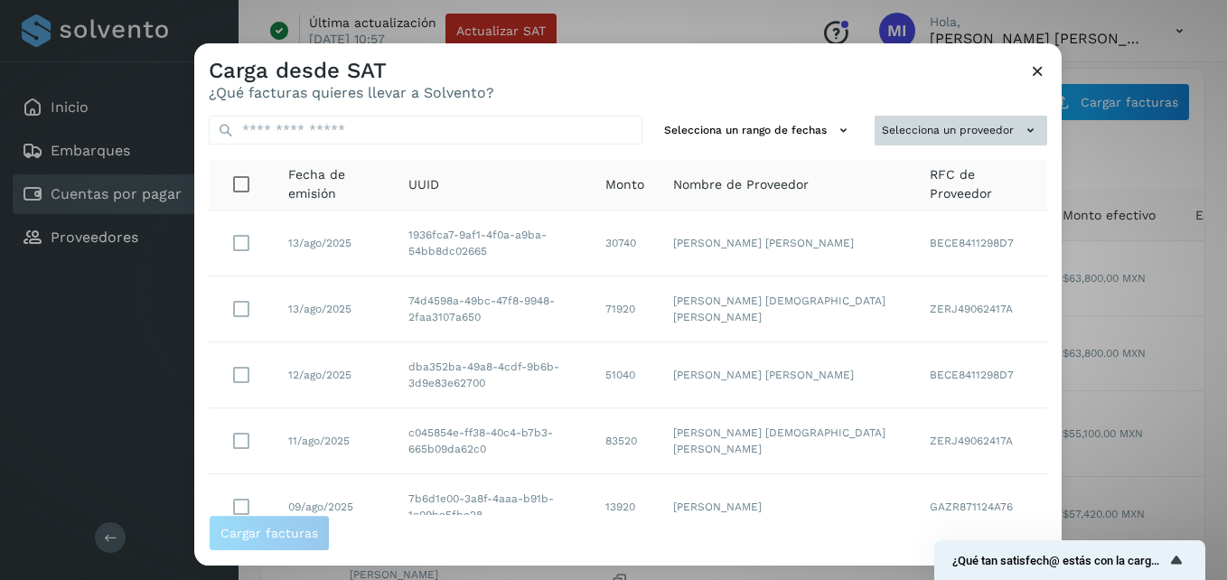
click at [1021, 128] on icon at bounding box center [1030, 130] width 19 height 19
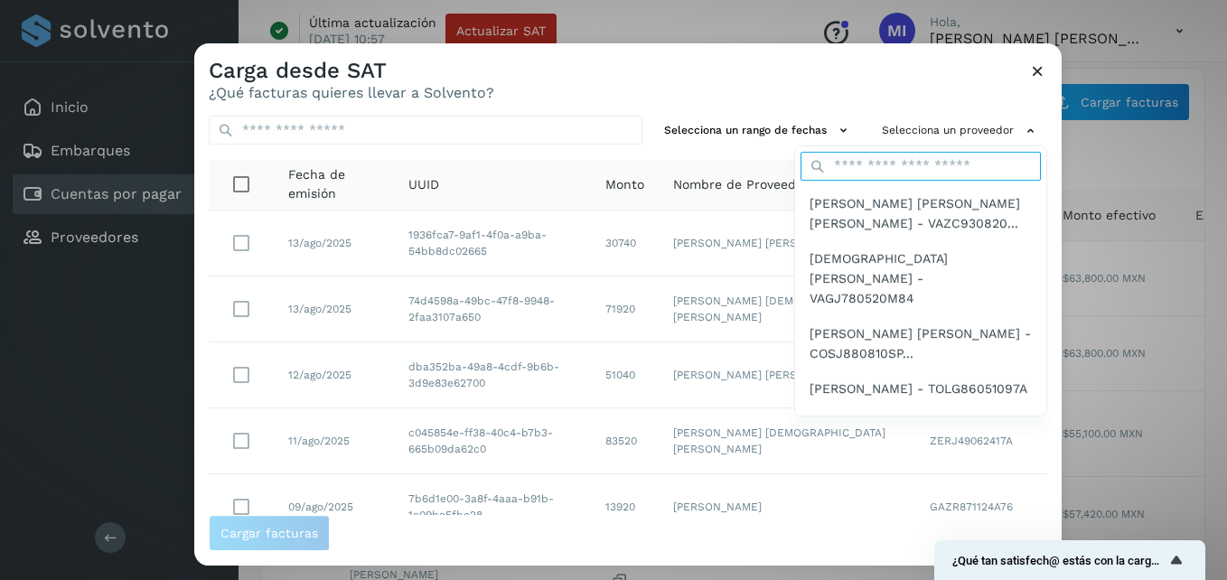
click at [892, 167] on input "text" at bounding box center [921, 166] width 240 height 29
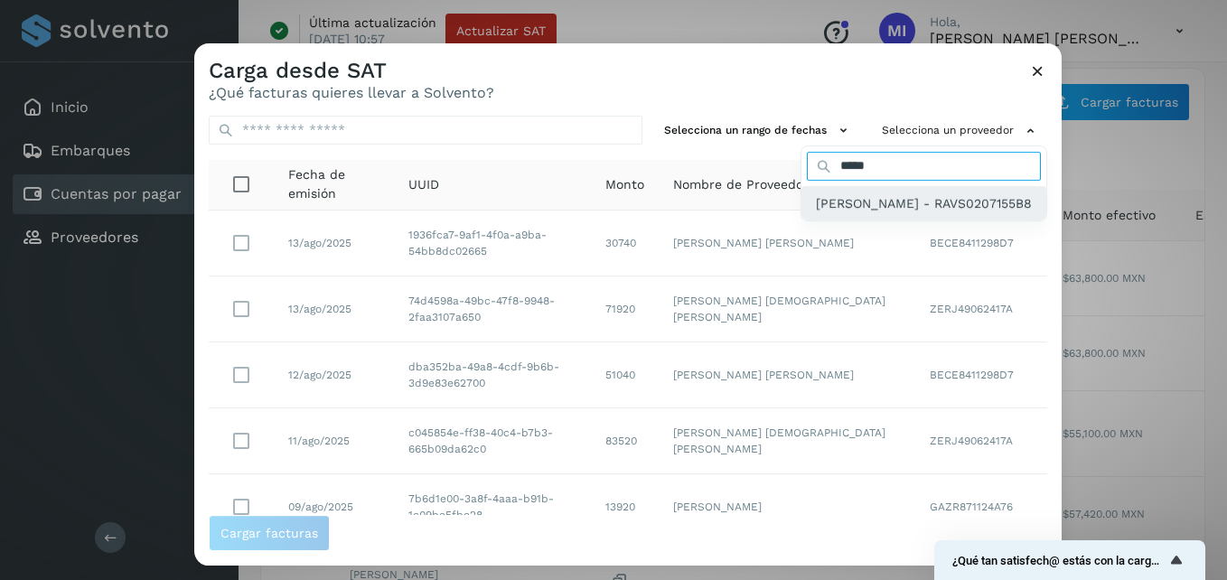
type input "*****"
click at [888, 209] on span "[PERSON_NAME] - RAVS0207155B8" at bounding box center [924, 203] width 216 height 20
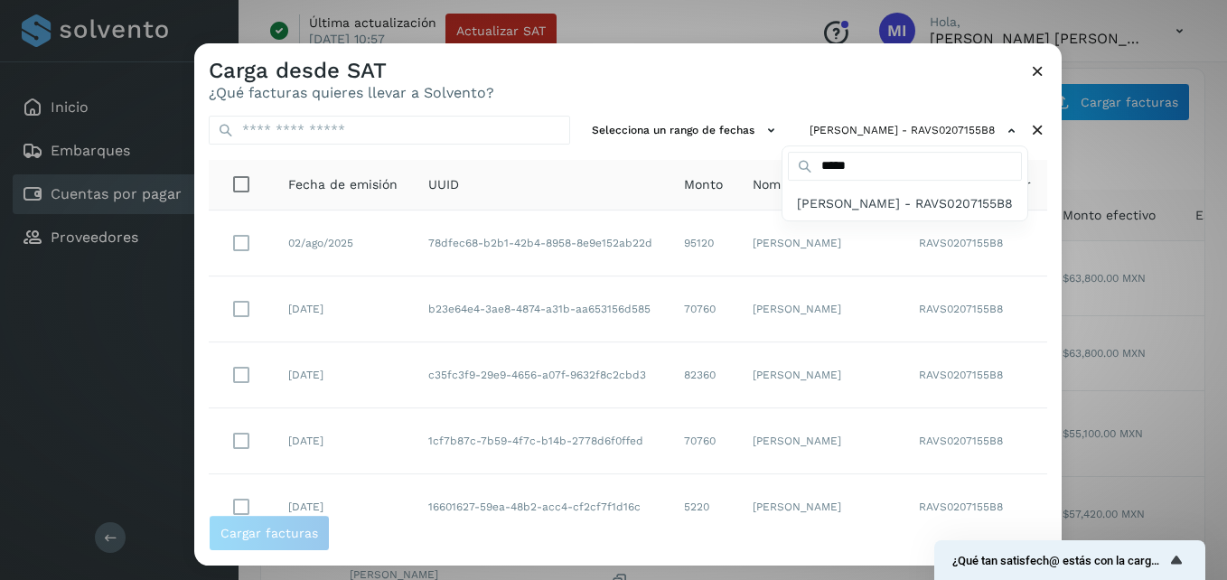
click at [246, 307] on div at bounding box center [807, 333] width 1227 height 580
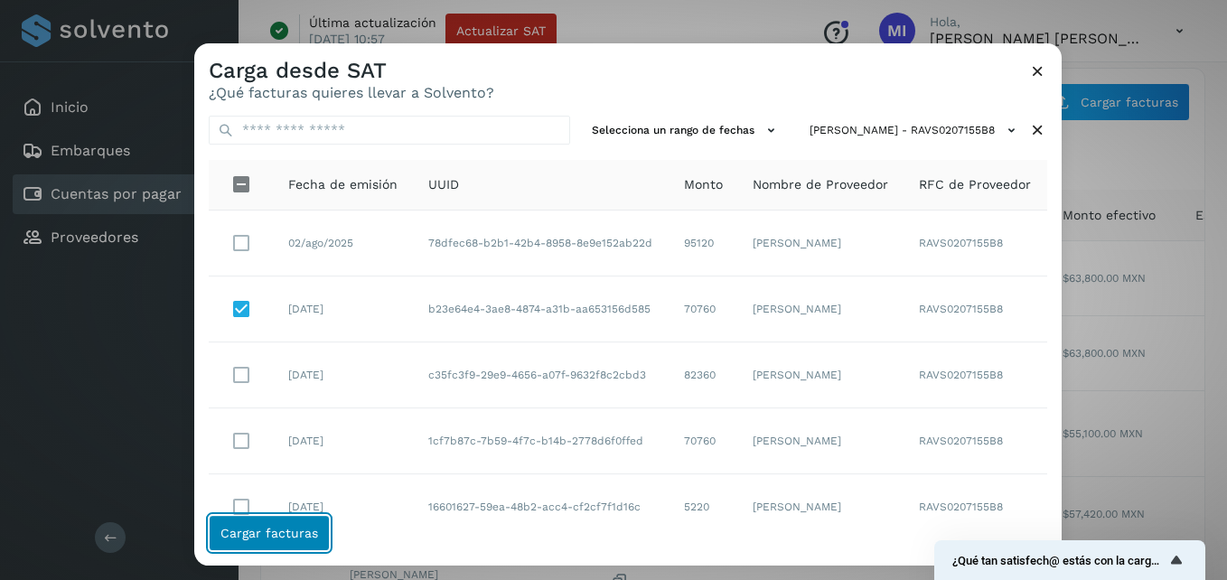
click at [289, 531] on span "Cargar facturas" at bounding box center [270, 533] width 98 height 13
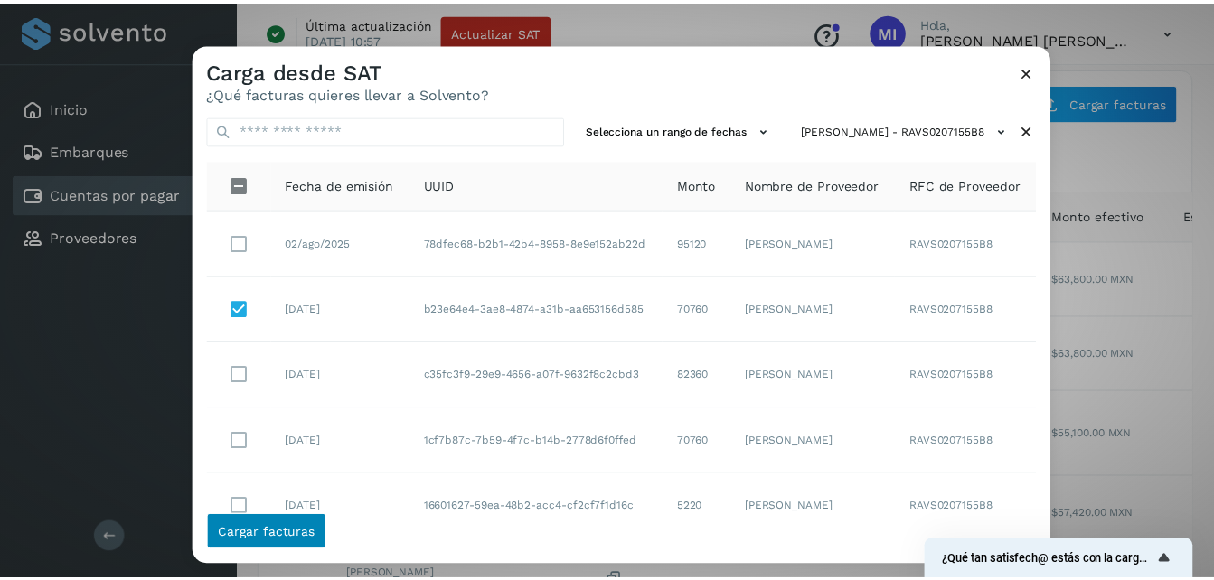
scroll to position [0, 0]
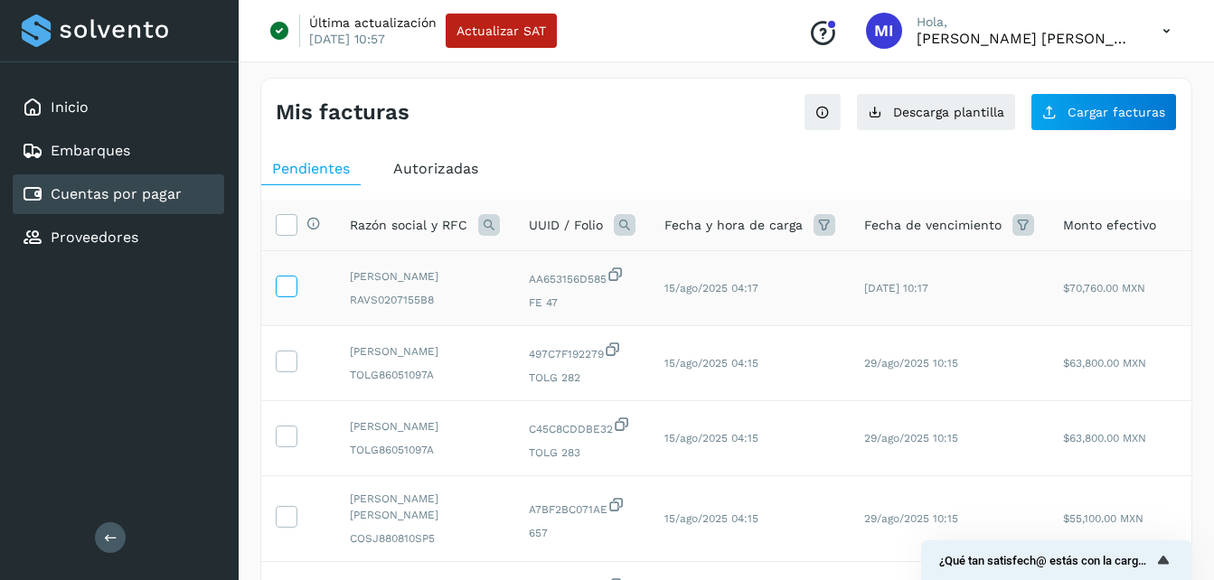
click at [287, 293] on icon at bounding box center [286, 285] width 19 height 19
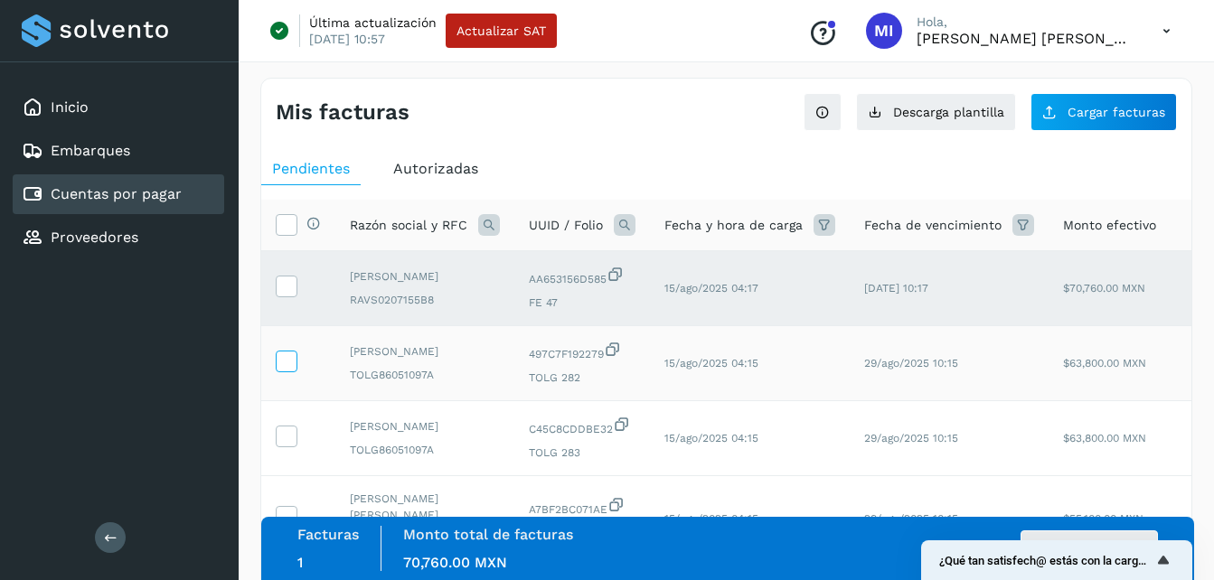
click at [281, 359] on icon at bounding box center [286, 360] width 19 height 19
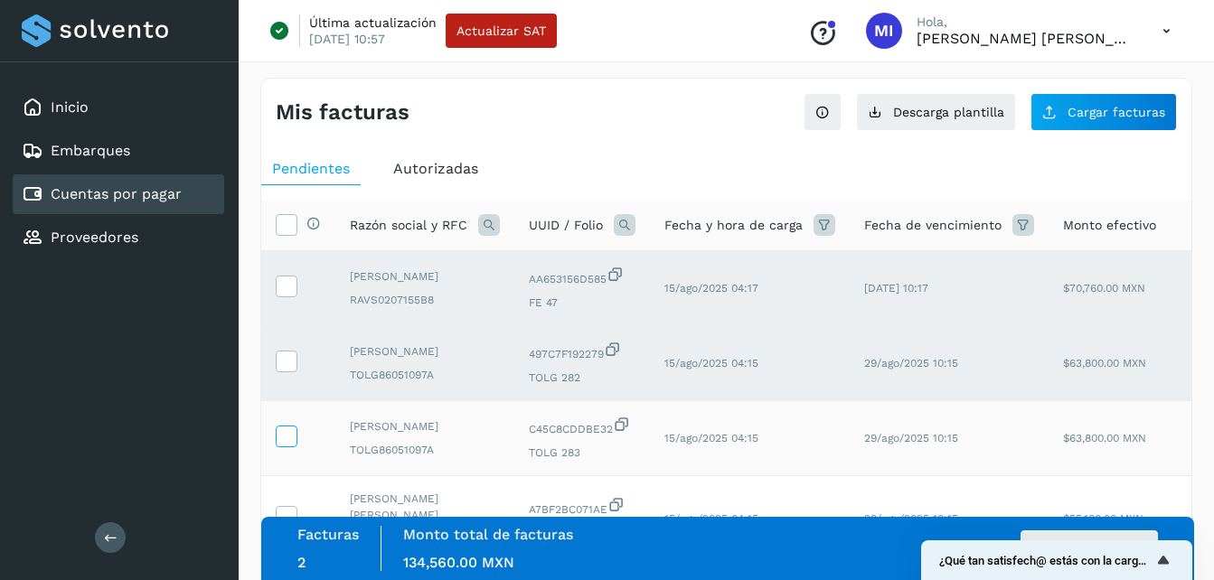
click at [281, 445] on icon at bounding box center [286, 435] width 19 height 19
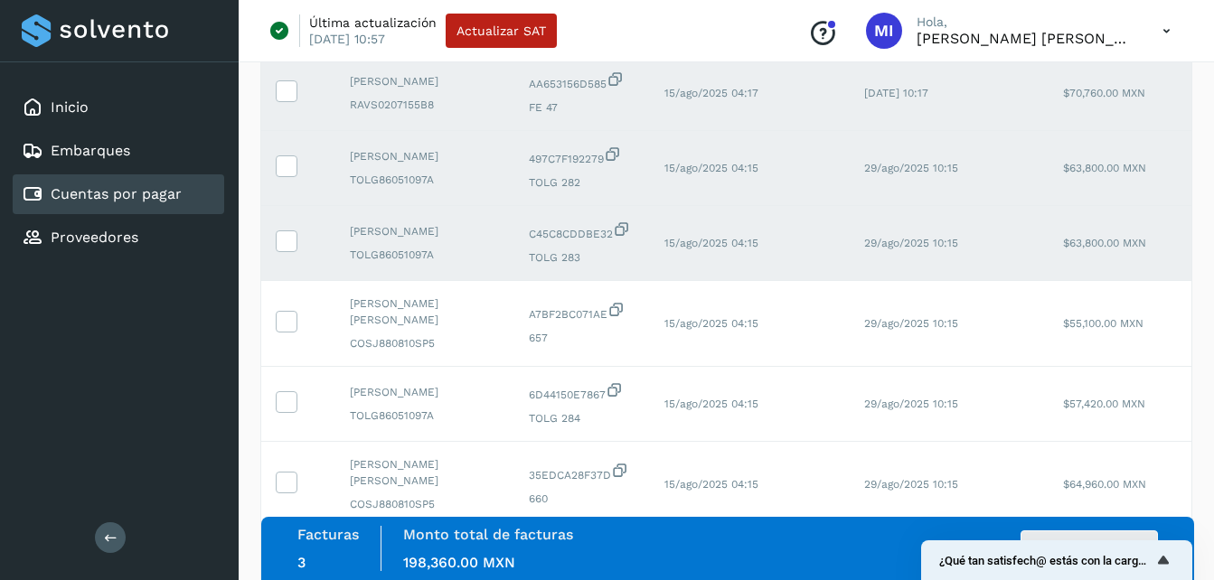
scroll to position [362, 0]
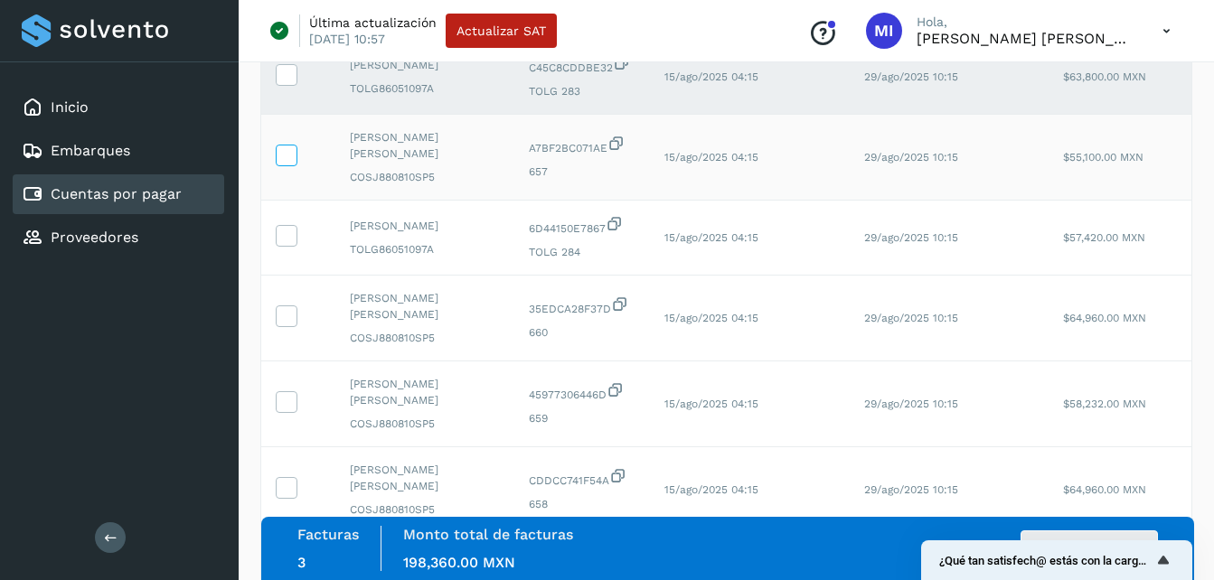
click at [296, 166] on label at bounding box center [287, 156] width 22 height 22
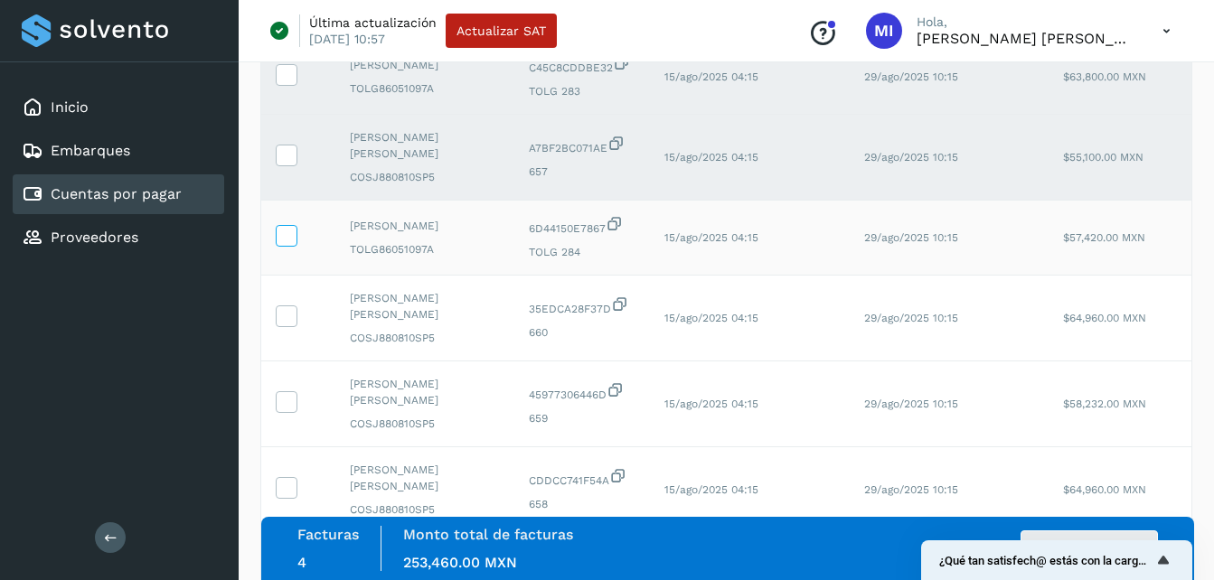
click at [279, 244] on icon at bounding box center [286, 234] width 19 height 19
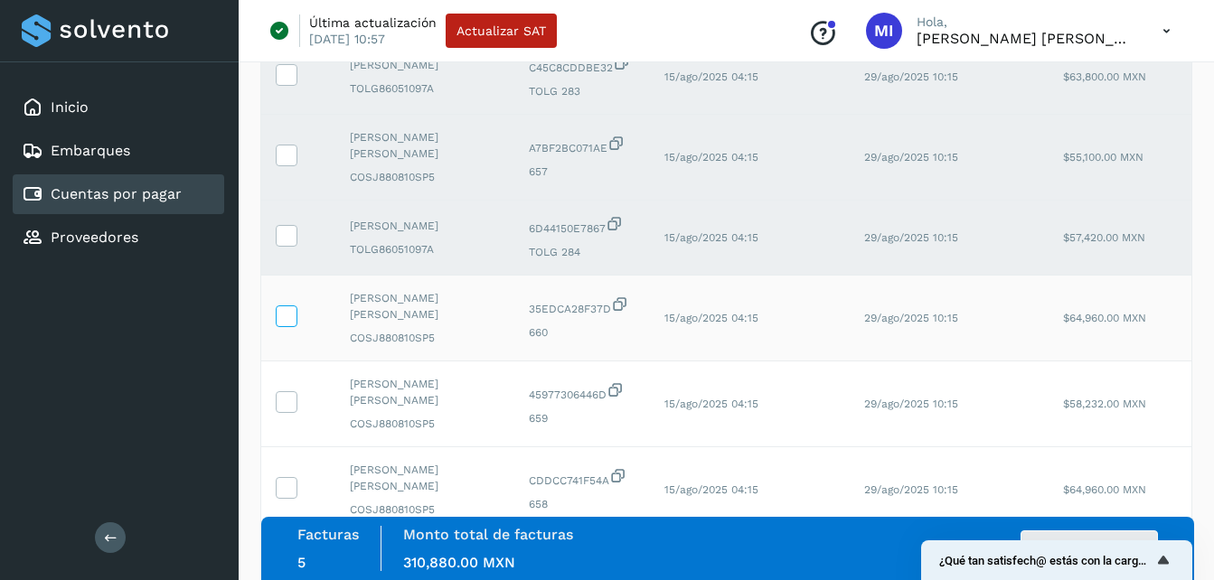
click at [277, 324] on icon at bounding box center [286, 315] width 19 height 19
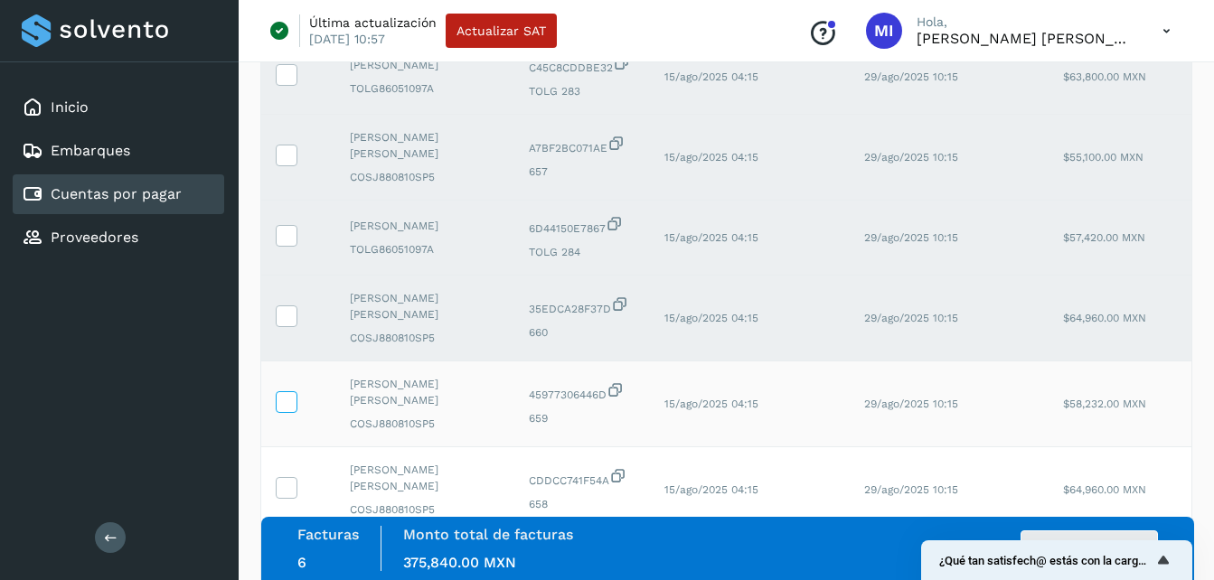
click at [287, 410] on icon at bounding box center [286, 400] width 19 height 19
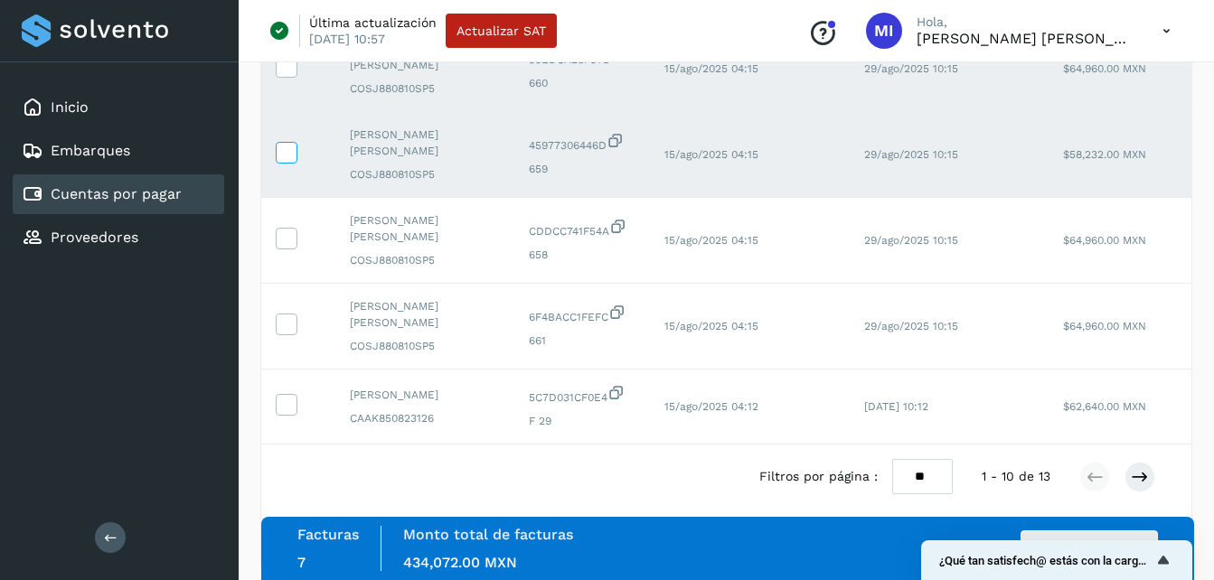
scroll to position [651, 0]
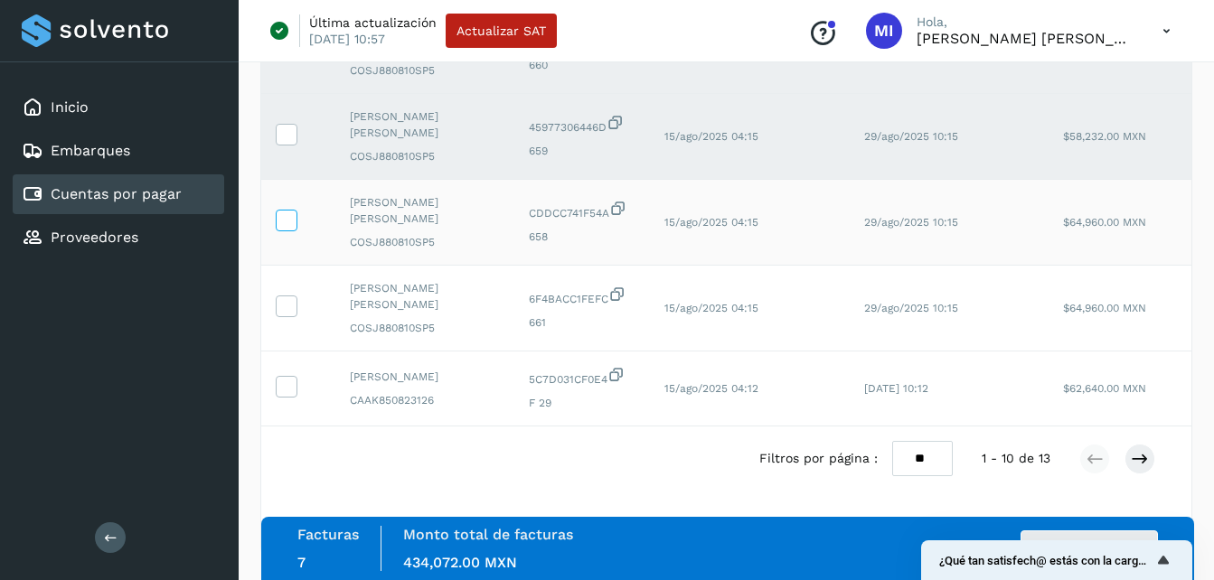
click at [282, 229] on icon at bounding box center [286, 219] width 19 height 19
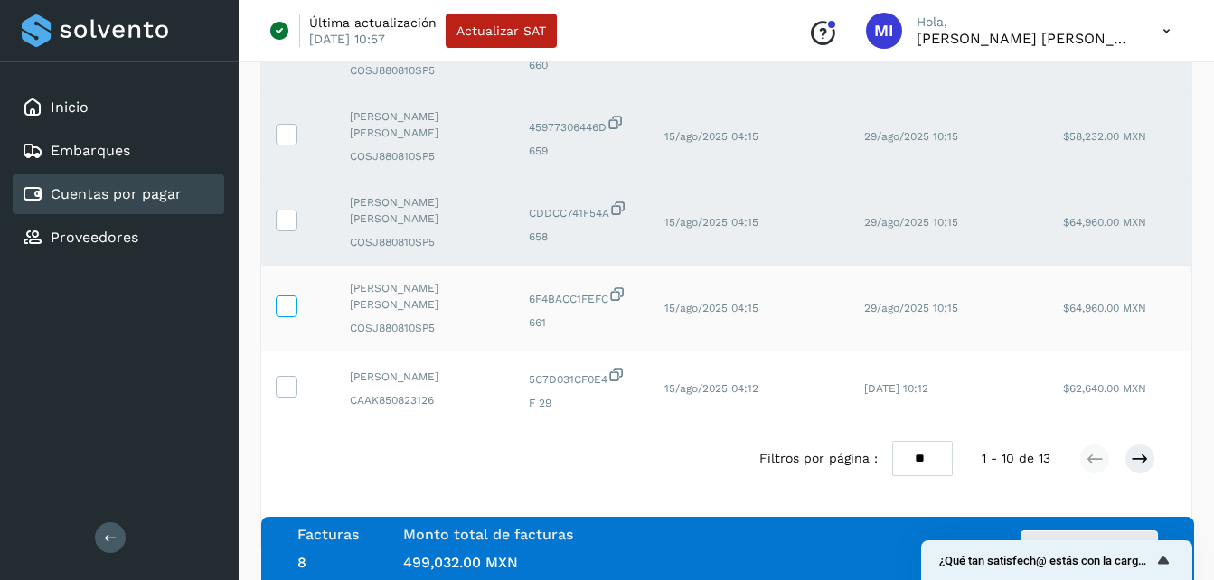
click at [289, 315] on icon at bounding box center [286, 305] width 19 height 19
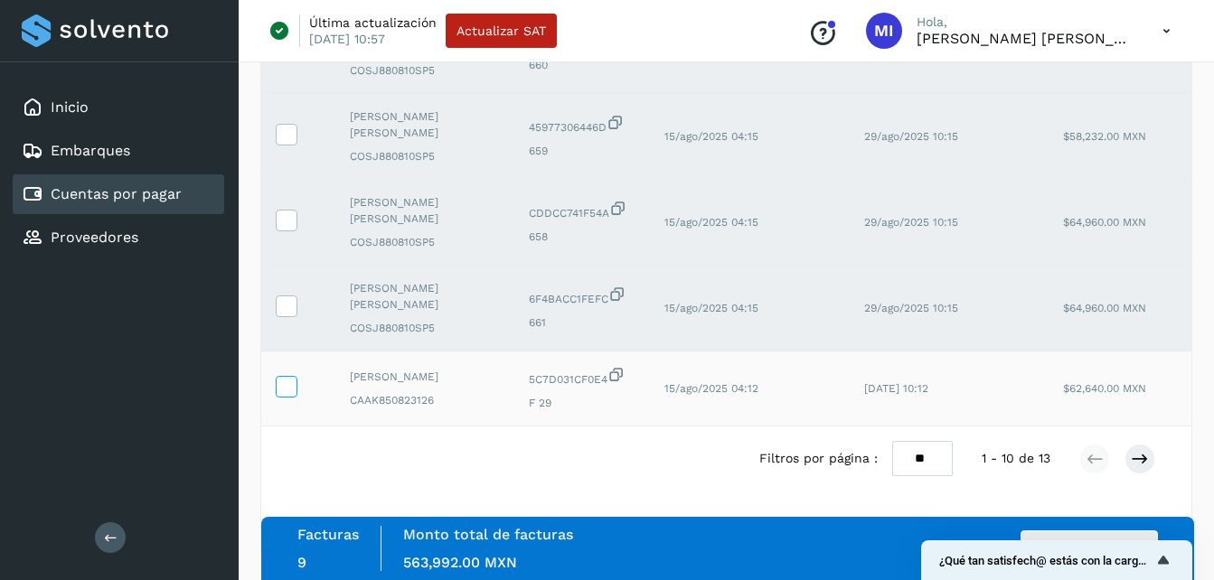
click at [290, 397] on span at bounding box center [286, 390] width 19 height 13
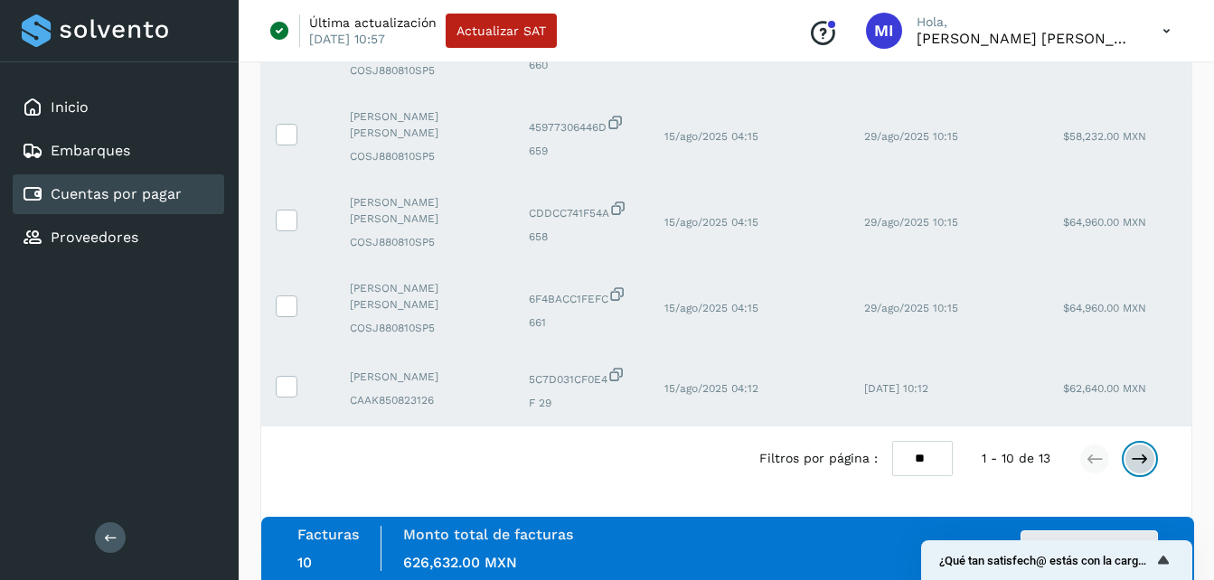
click at [1146, 468] on icon at bounding box center [1140, 459] width 18 height 18
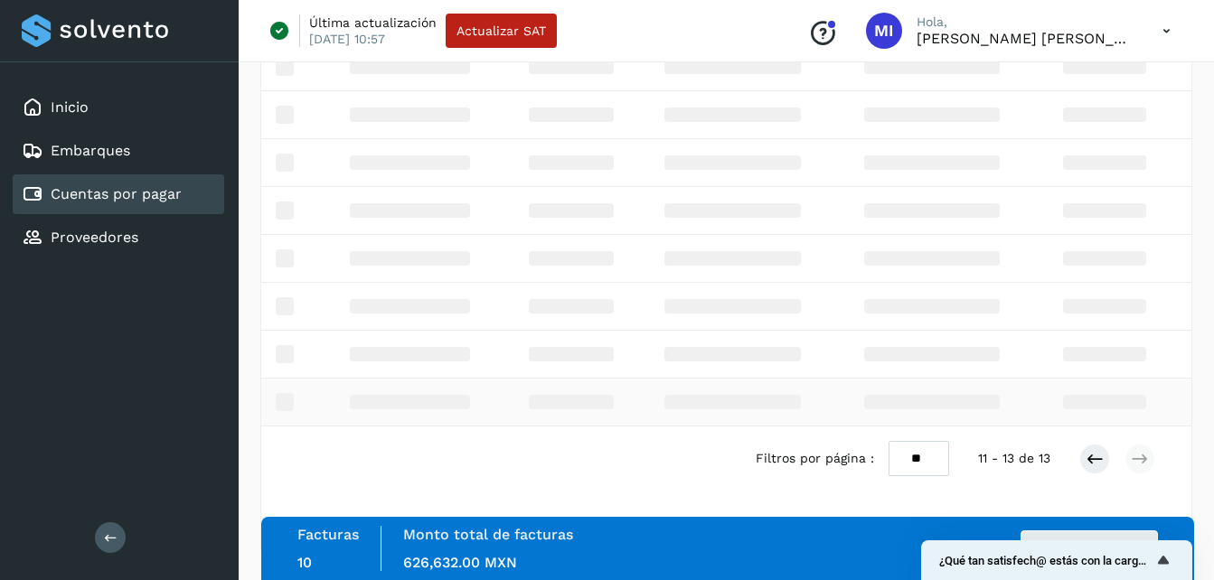
scroll to position [85, 0]
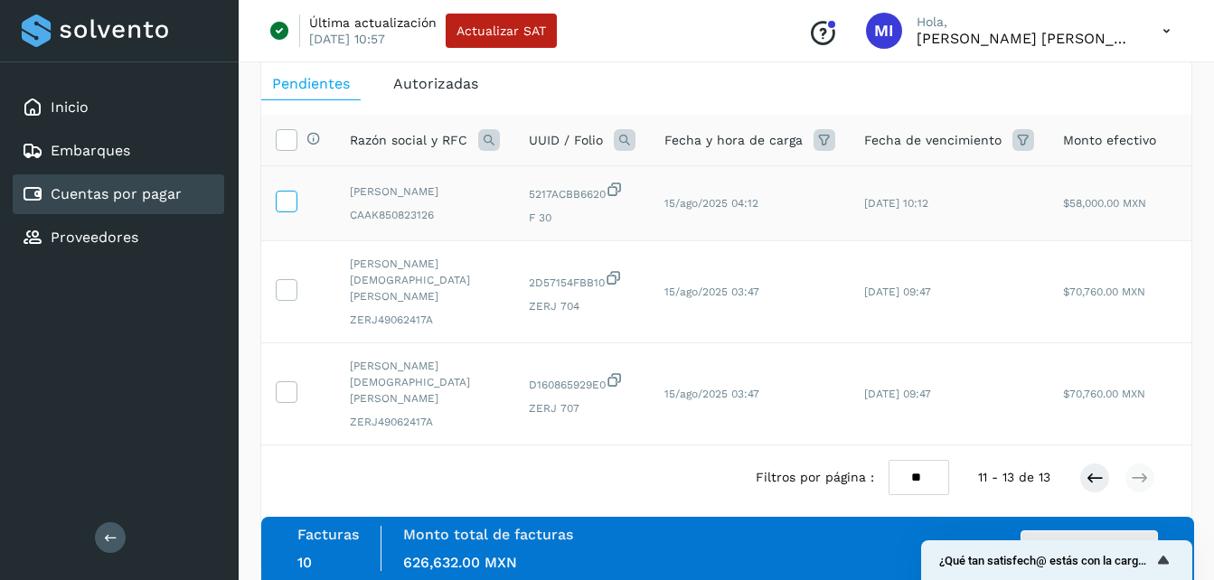
click at [293, 193] on icon at bounding box center [286, 200] width 19 height 19
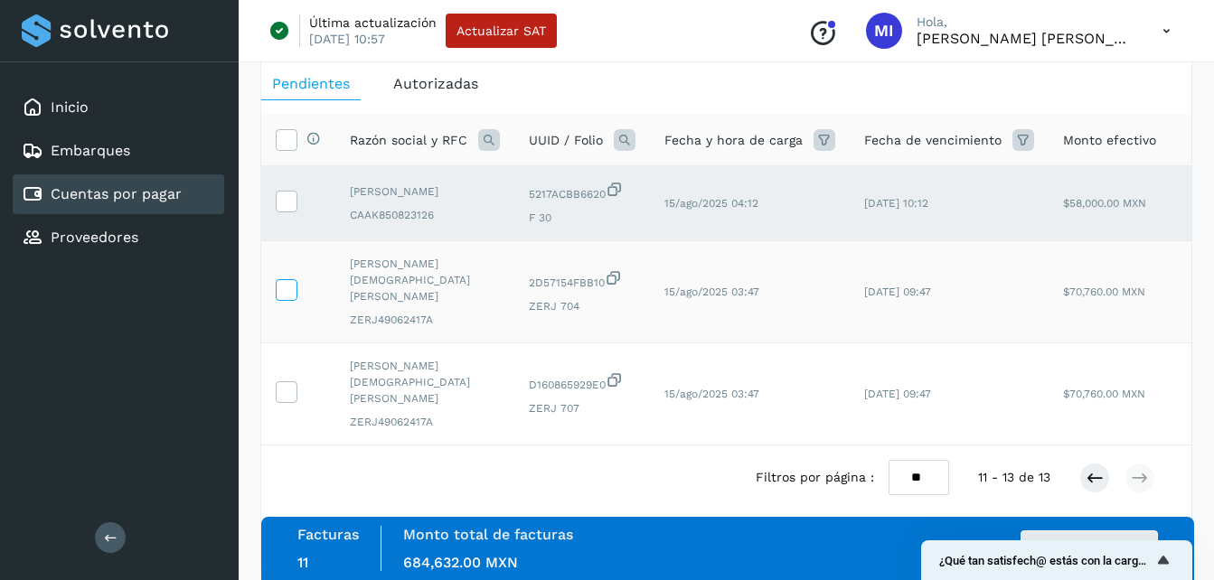
click at [295, 279] on icon at bounding box center [286, 288] width 19 height 19
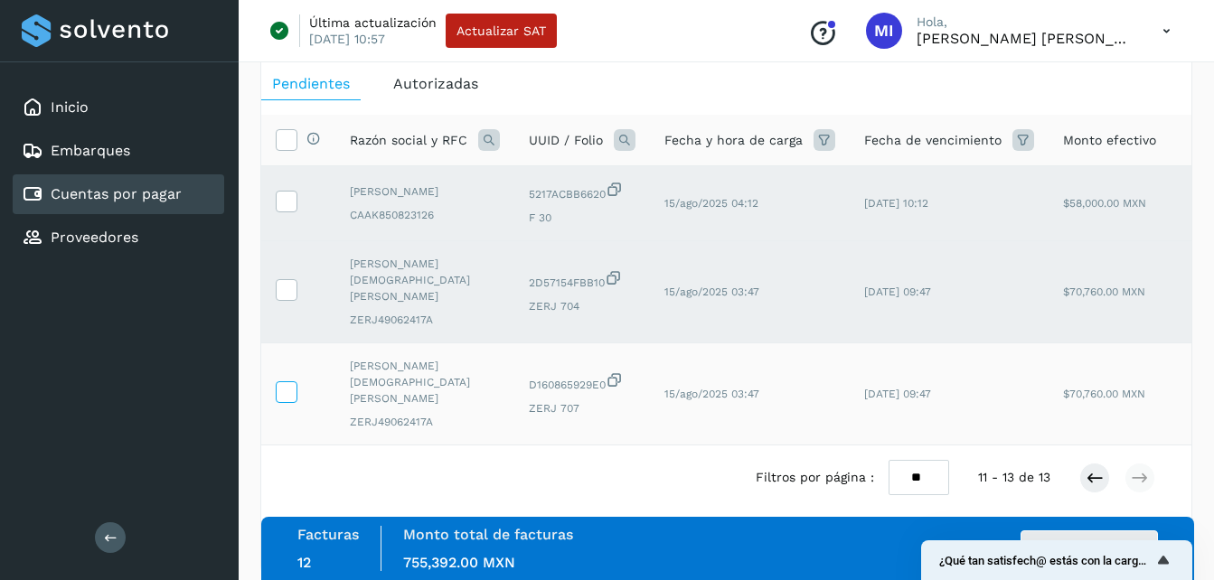
click at [294, 381] on icon at bounding box center [286, 390] width 19 height 19
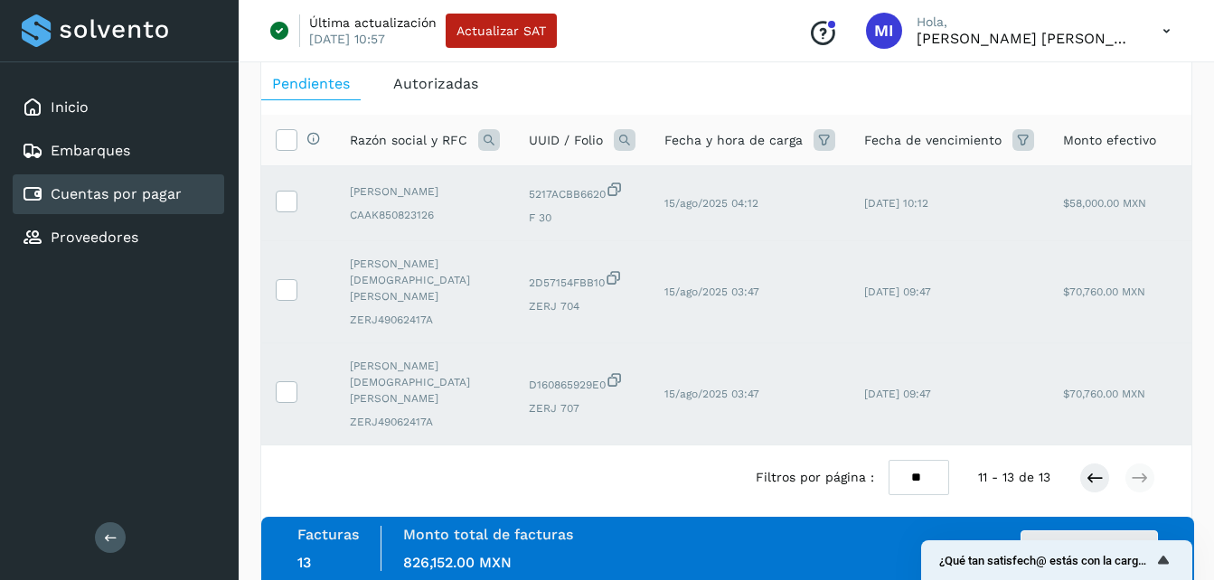
drag, startPoint x: 1164, startPoint y: 567, endPoint x: 1162, endPoint y: 503, distance: 64.2
click at [1162, 503] on body "Inicio Embarques Cuentas por pagar Proveedores Salir Última actualización [DATE…" at bounding box center [607, 257] width 1214 height 684
click at [1143, 535] on button "Autorizar facturas" at bounding box center [1088, 549] width 137 height 36
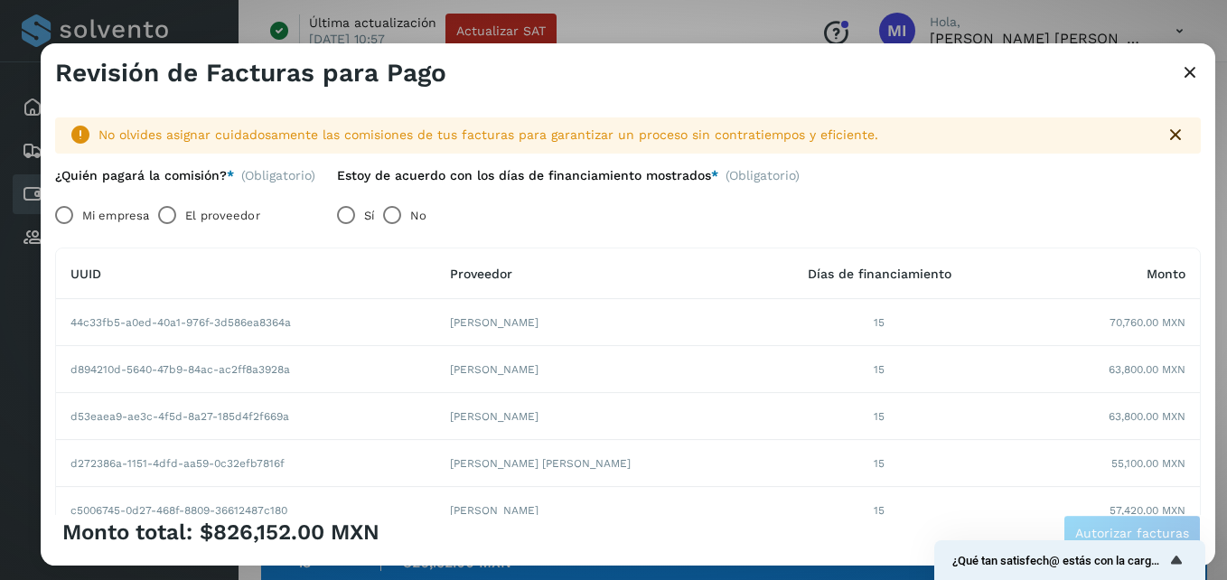
click at [108, 217] on label "Mi empresa" at bounding box center [115, 215] width 67 height 36
click at [1142, 527] on span "Autorizar facturas" at bounding box center [1133, 533] width 114 height 13
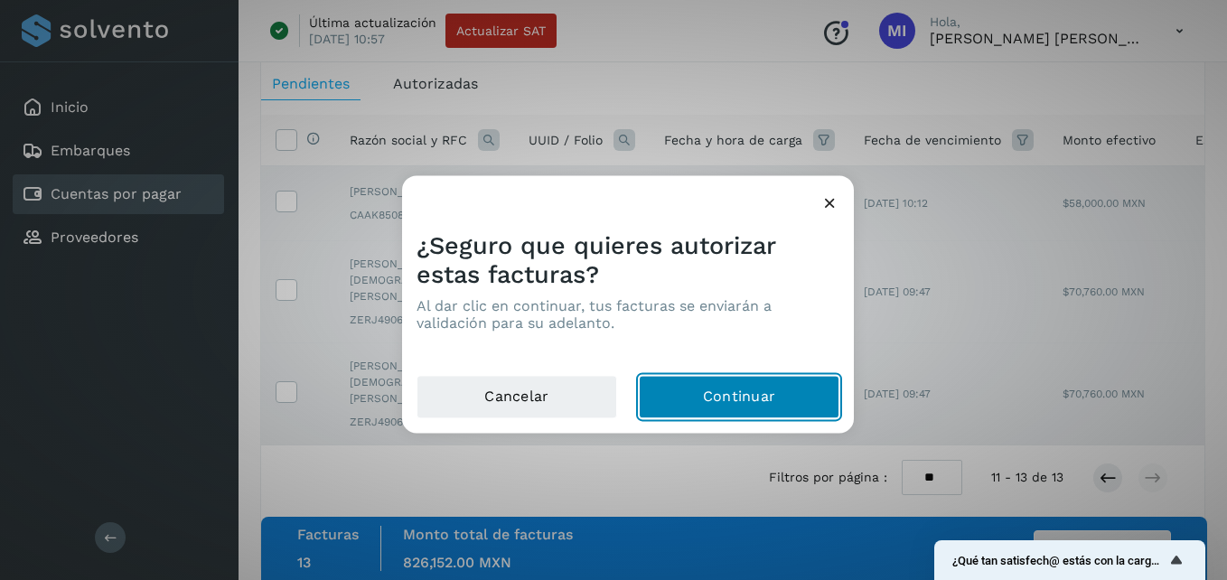
click at [771, 394] on button "Continuar" at bounding box center [739, 397] width 201 height 43
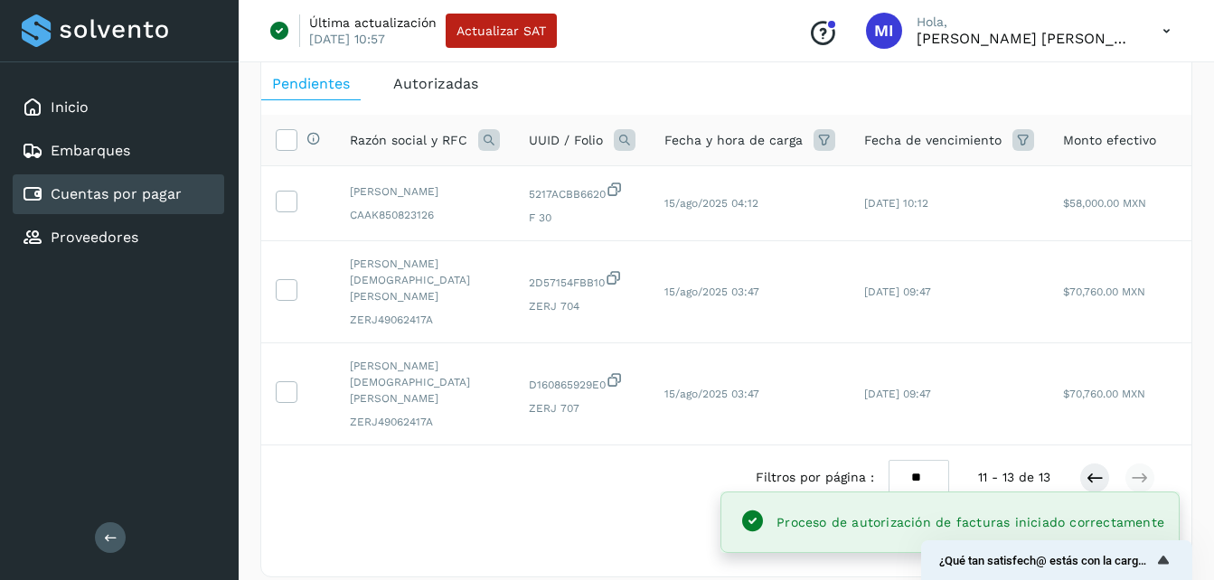
click at [441, 89] on span "Autorizadas" at bounding box center [435, 83] width 85 height 17
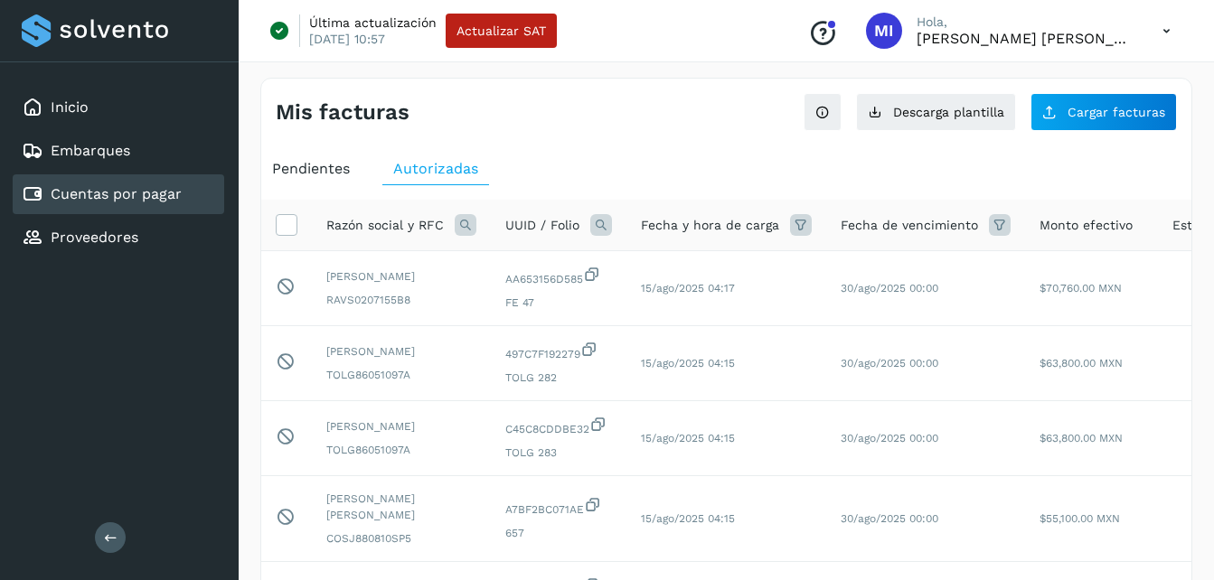
click at [308, 167] on span "Pendientes" at bounding box center [311, 168] width 78 height 17
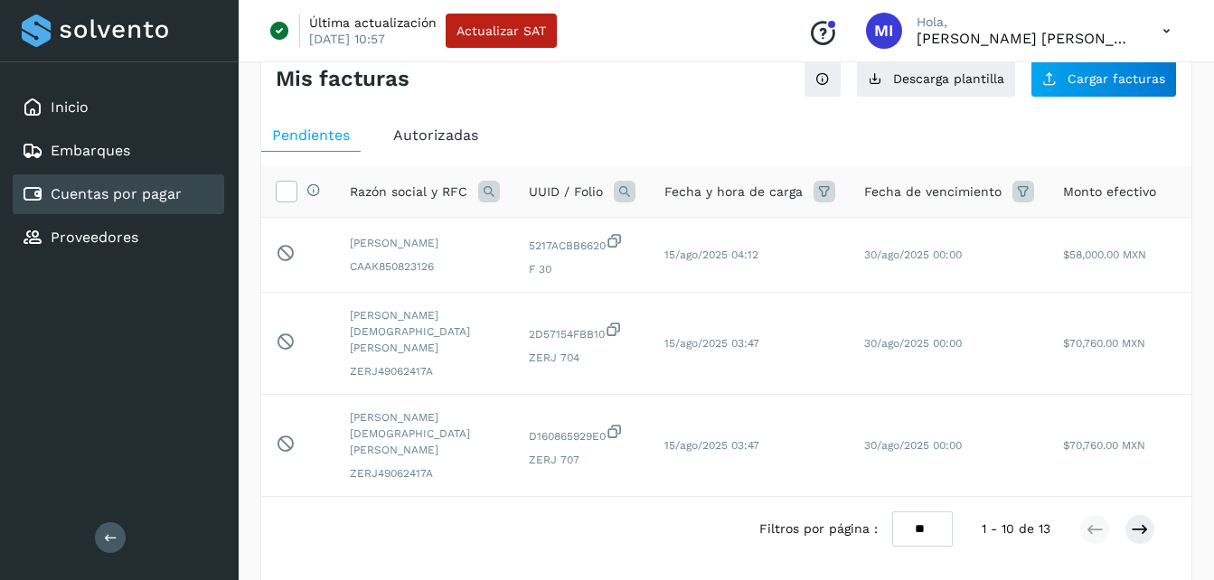
scroll to position [36, 0]
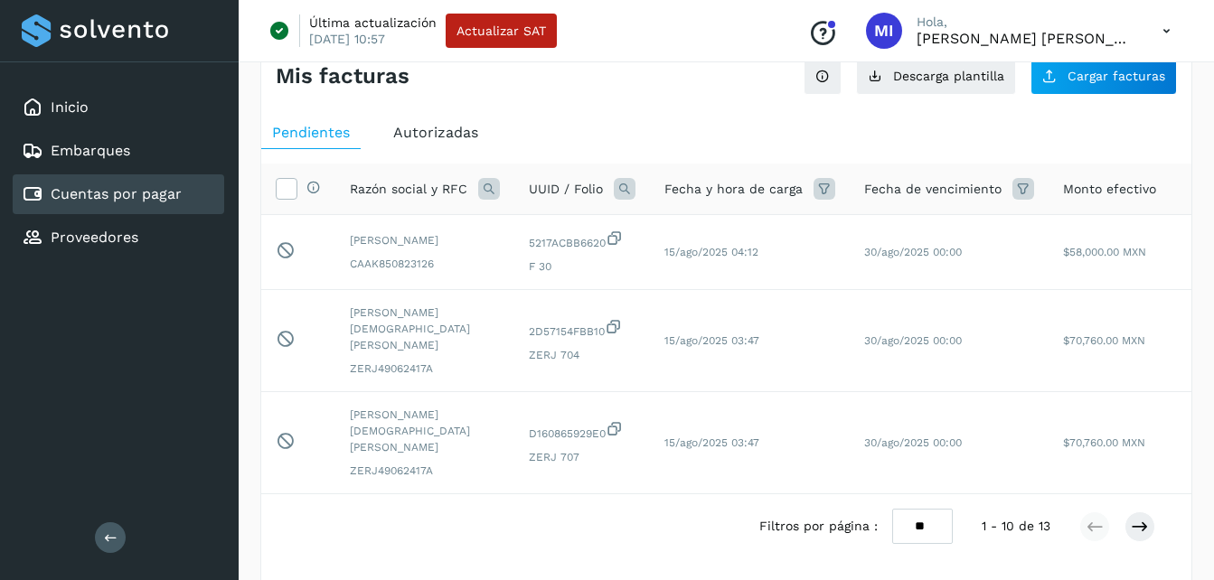
click at [390, 118] on div "Autorizadas" at bounding box center [435, 133] width 107 height 33
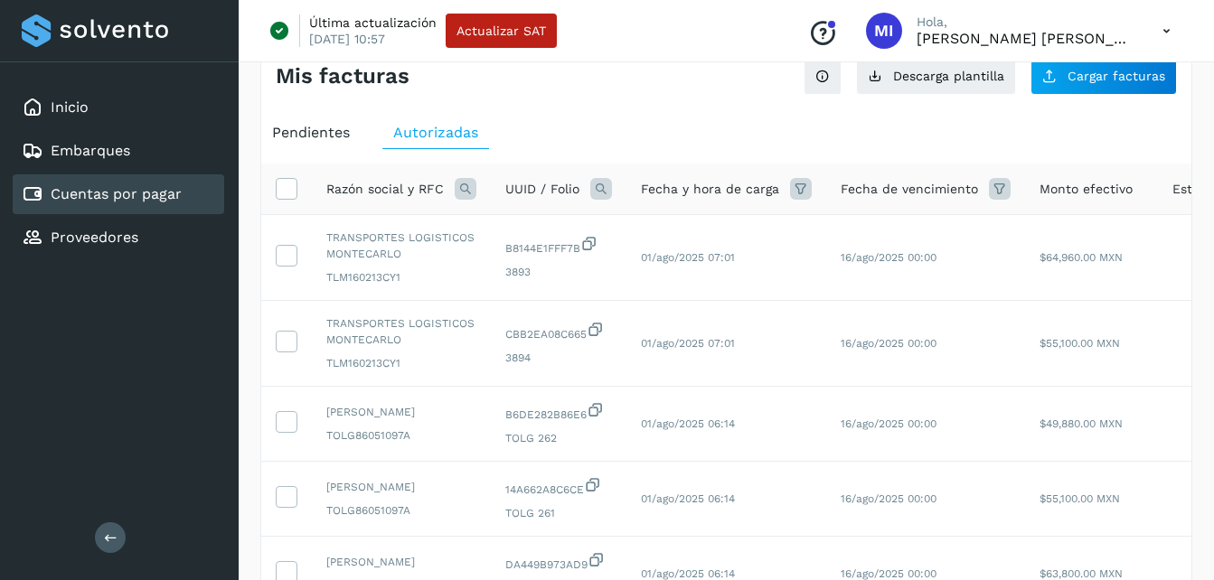
click at [286, 137] on span "Pendientes" at bounding box center [311, 132] width 78 height 17
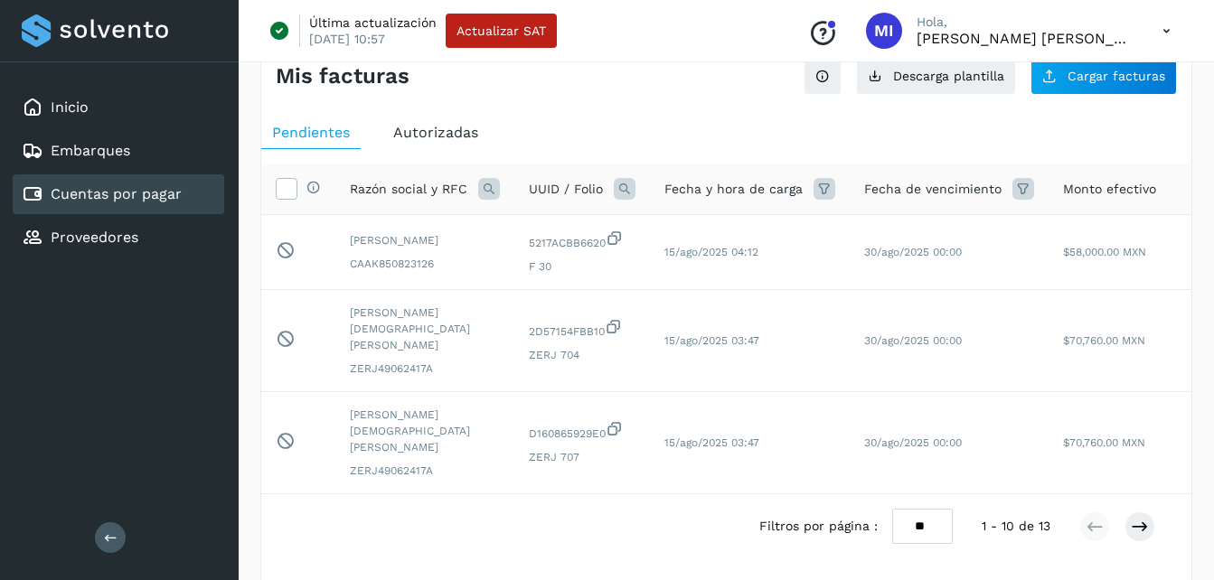
click at [371, 146] on ul "Pendientes Autorizadas" at bounding box center [726, 133] width 930 height 33
click at [412, 140] on span "Autorizadas" at bounding box center [435, 132] width 85 height 17
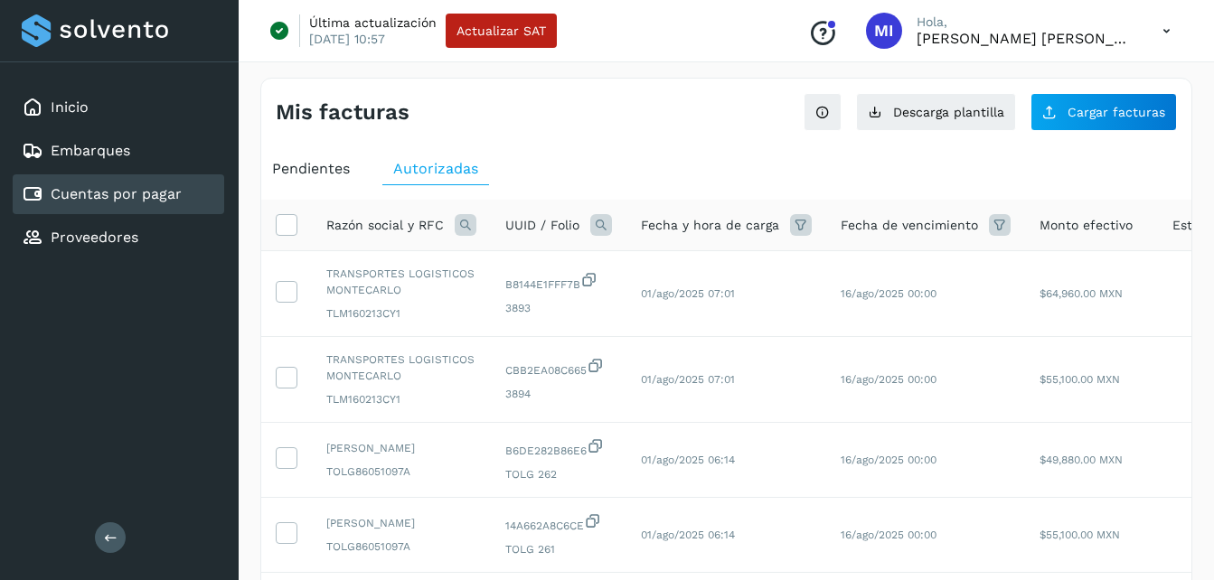
click at [342, 174] on span "Pendientes" at bounding box center [311, 168] width 78 height 17
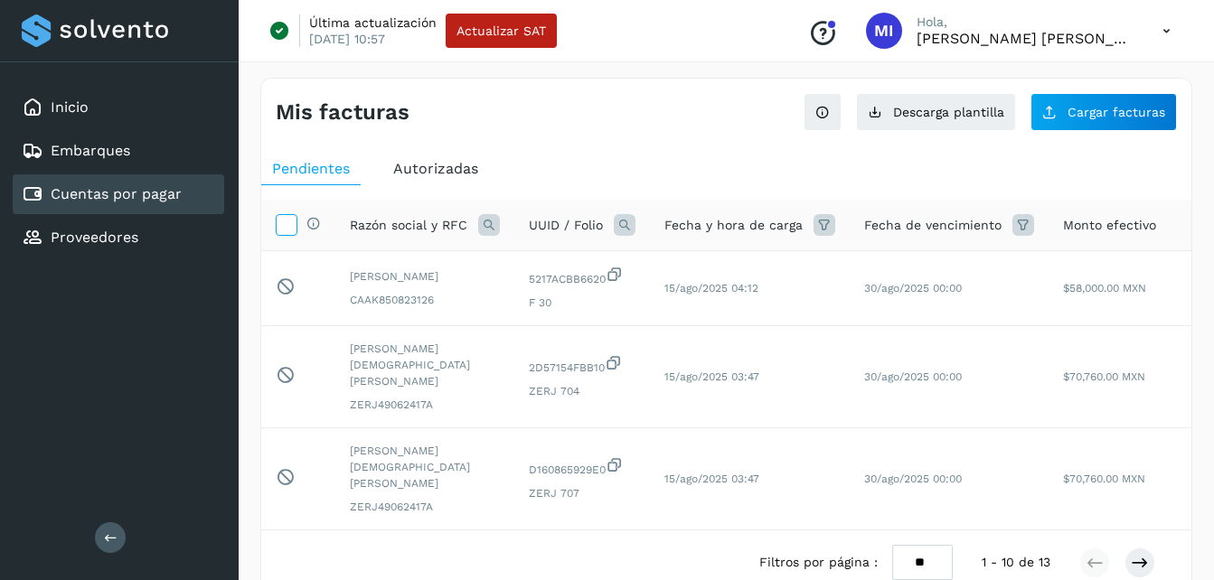
click at [280, 224] on icon at bounding box center [286, 223] width 19 height 19
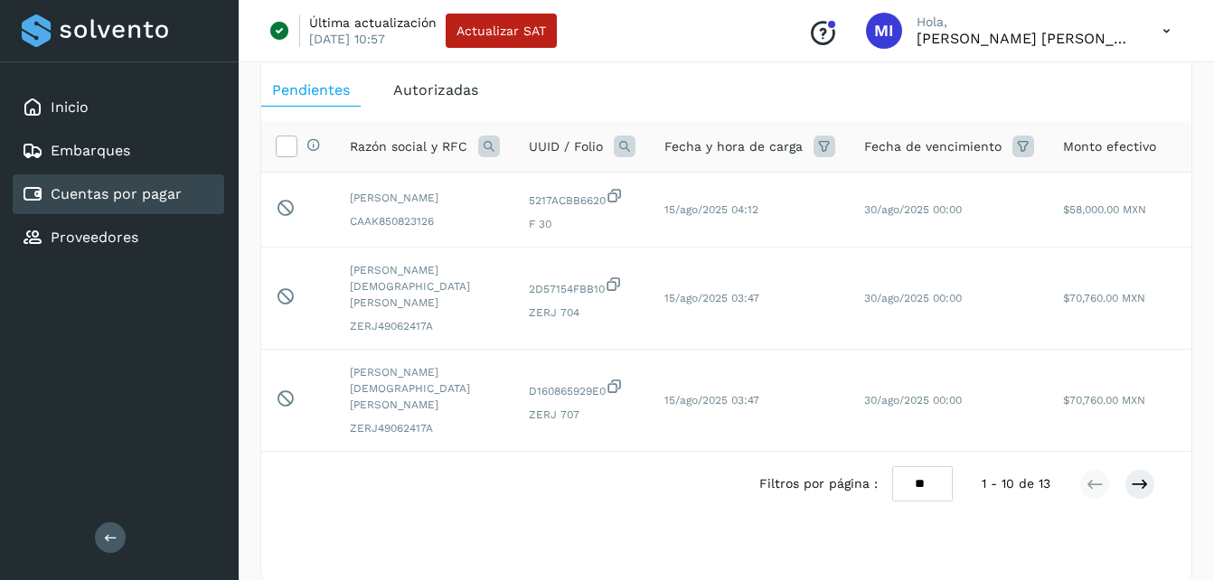
scroll to position [85, 0]
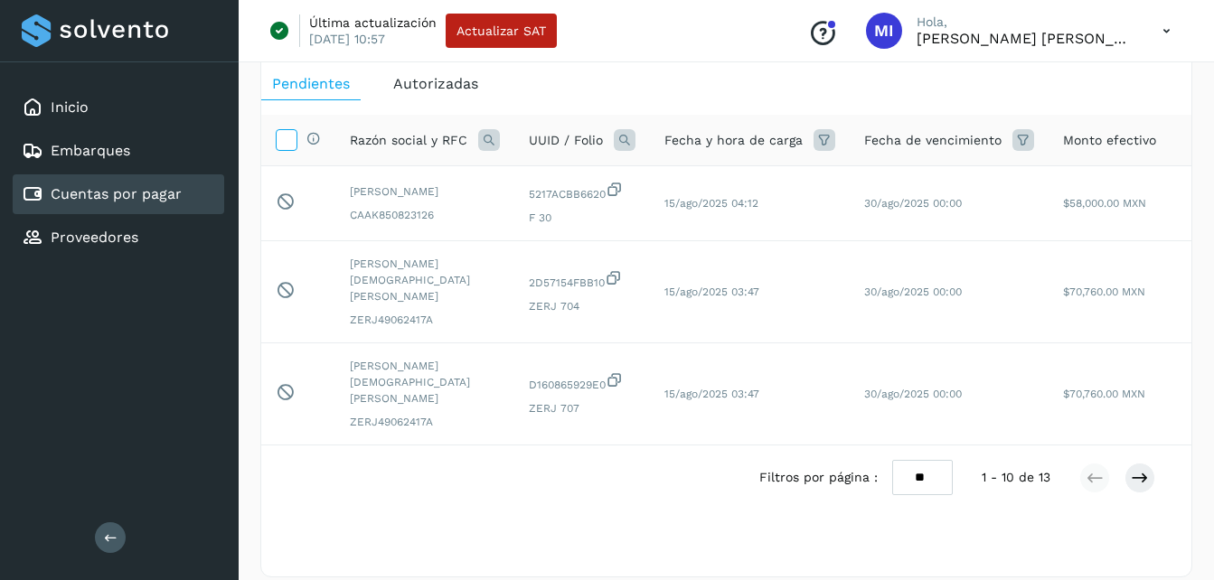
click at [291, 144] on icon at bounding box center [286, 138] width 19 height 19
click at [287, 381] on td "Pendiente de autorización final por el usuario autorizador." at bounding box center [298, 394] width 74 height 102
click at [358, 481] on div "Filtros por página : ** ** ** 1 - 10 de 13" at bounding box center [726, 478] width 930 height 64
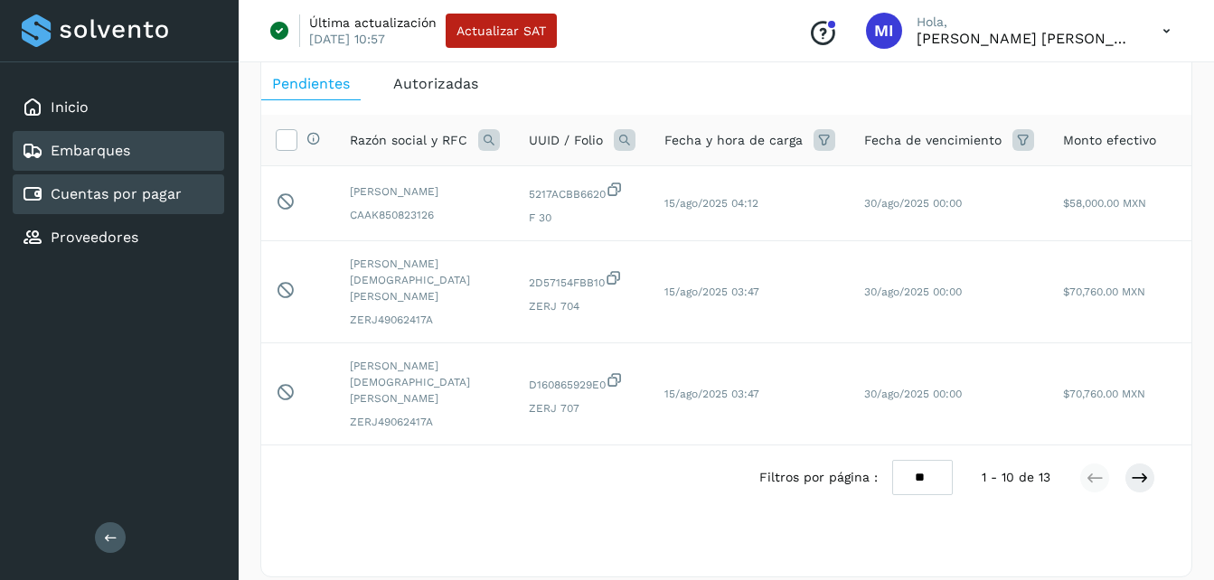
click at [167, 157] on div "Embarques" at bounding box center [119, 151] width 212 height 40
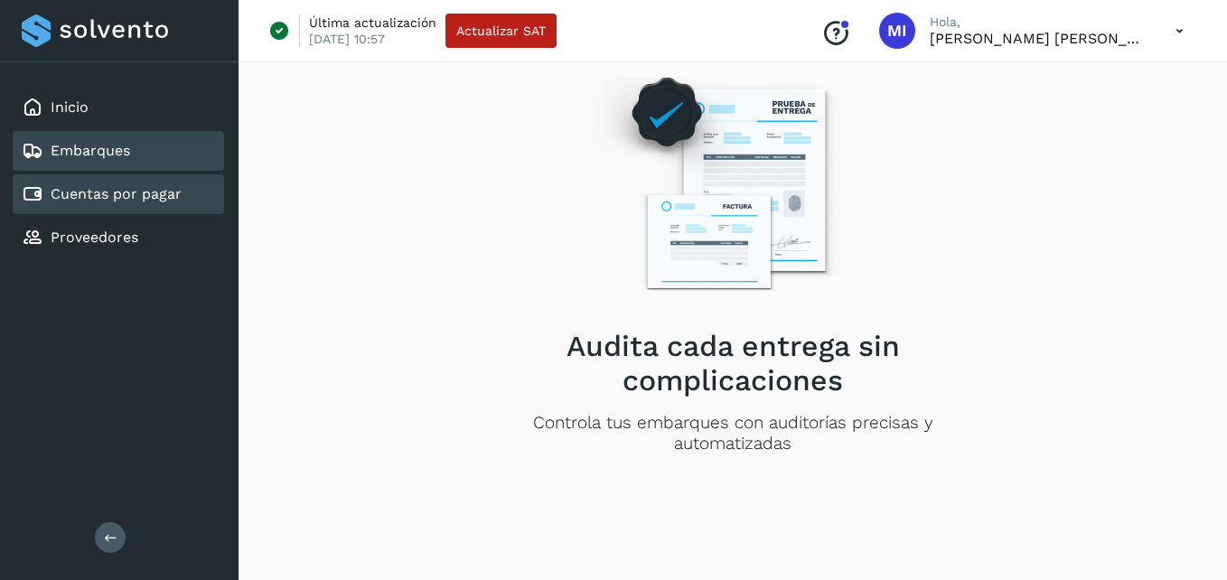
click at [140, 182] on div "Cuentas por pagar" at bounding box center [119, 194] width 212 height 40
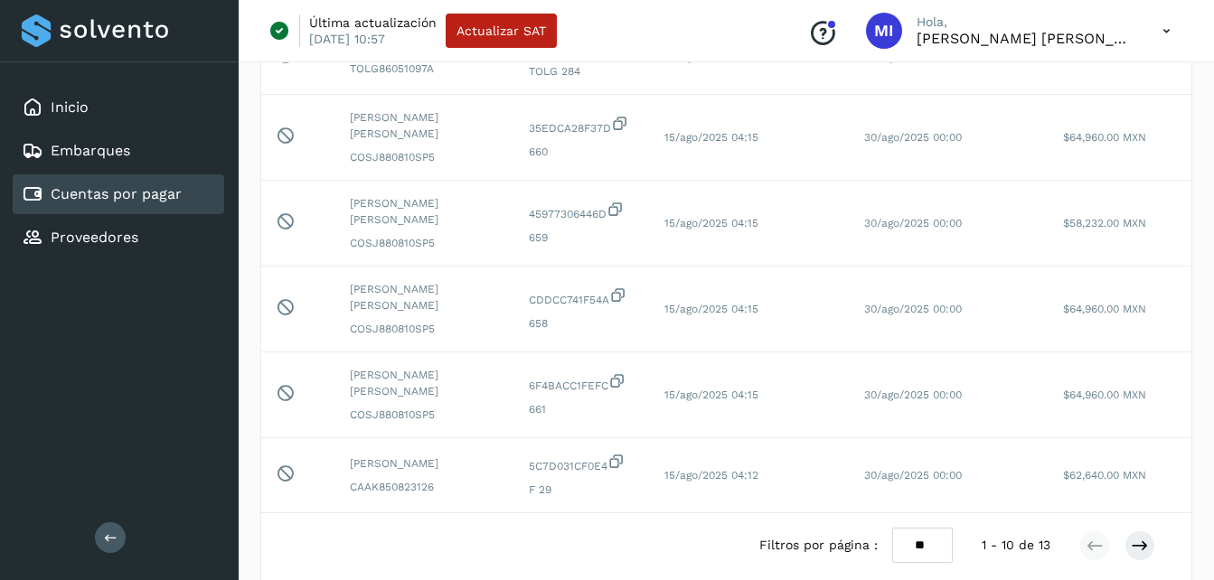
scroll to position [675, 0]
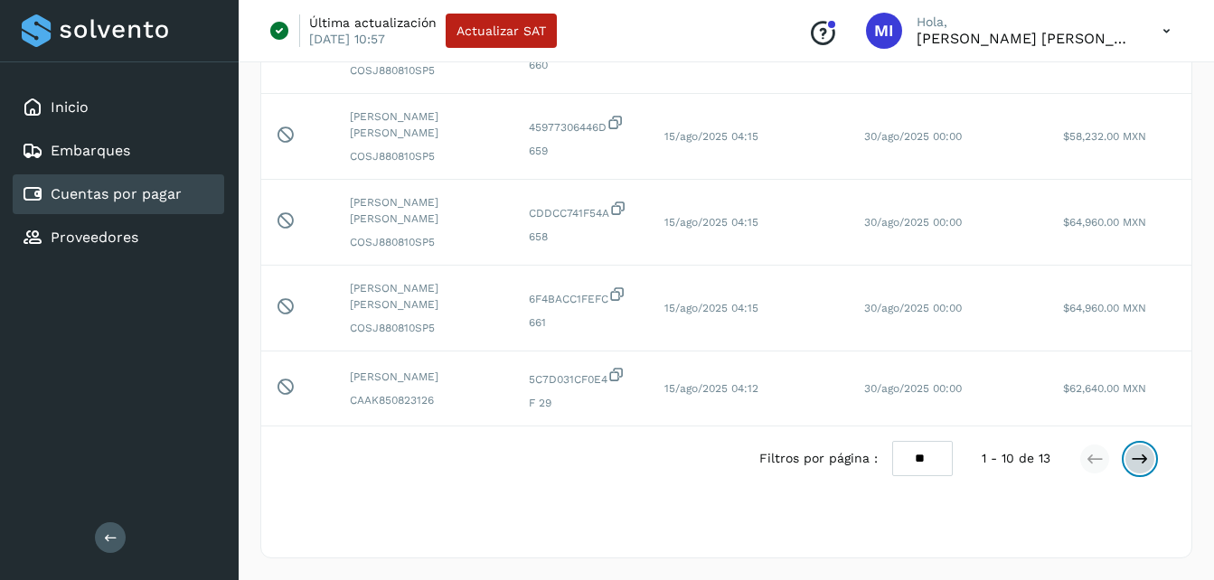
click at [1134, 463] on icon at bounding box center [1140, 459] width 18 height 18
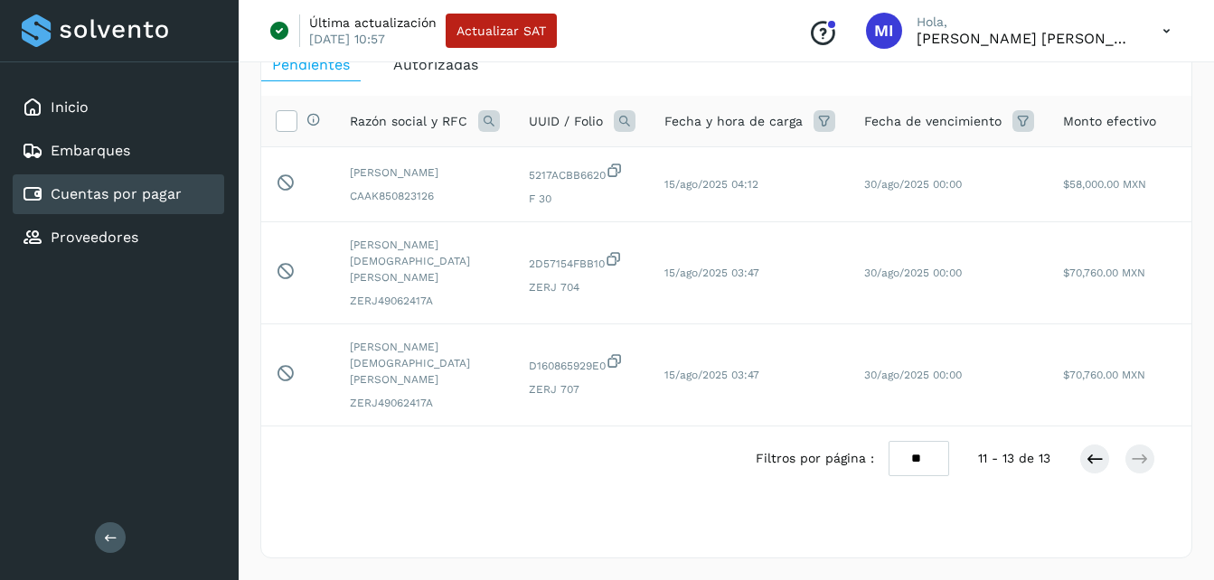
scroll to position [85, 0]
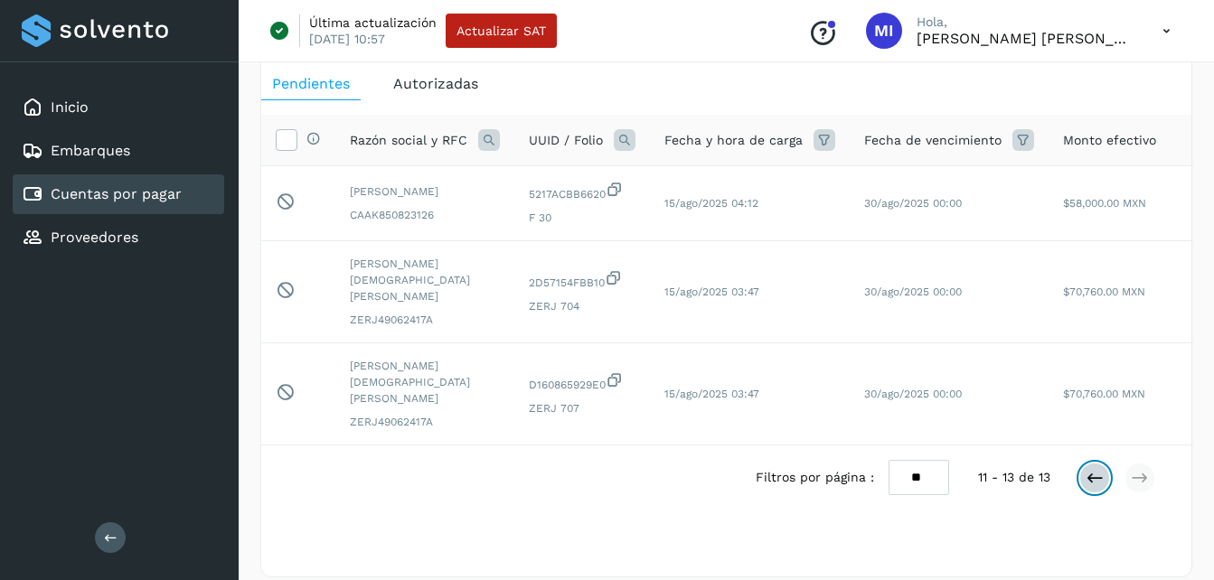
click at [1097, 469] on icon at bounding box center [1095, 478] width 18 height 18
